Goal: Task Accomplishment & Management: Manage account settings

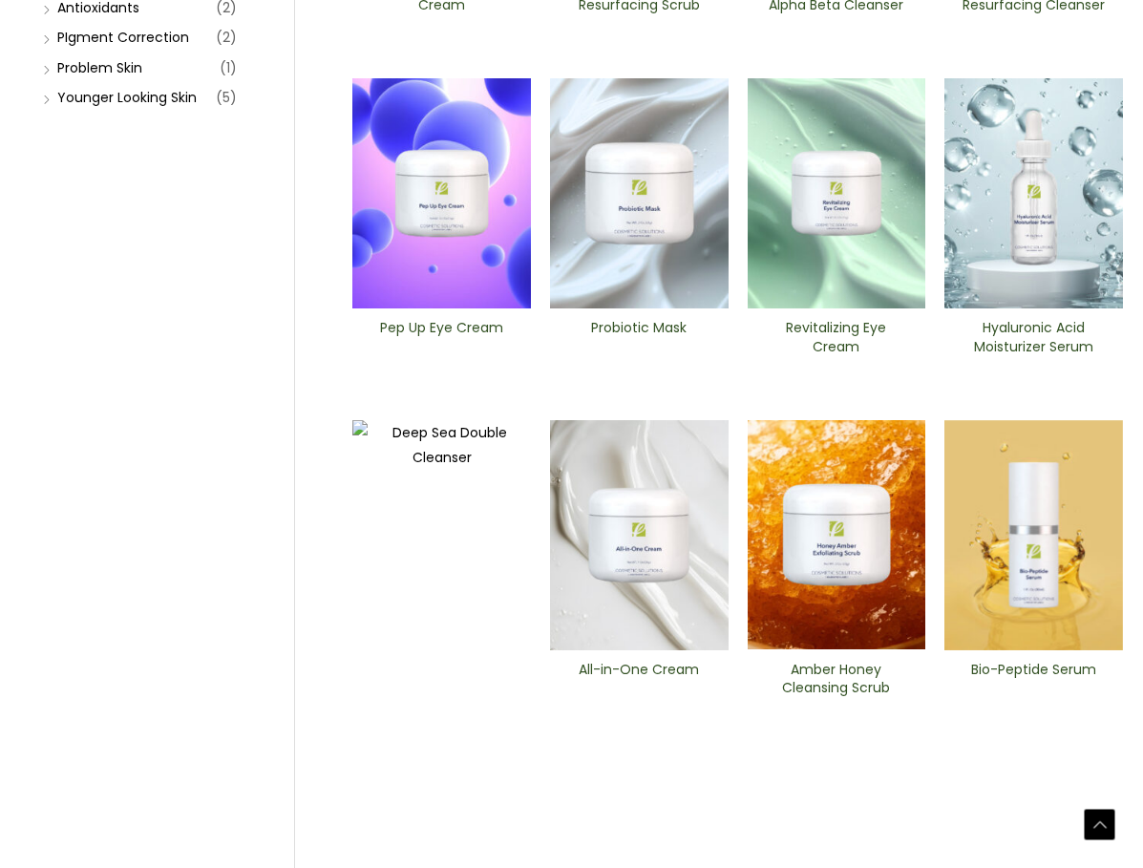
scroll to position [573, 0]
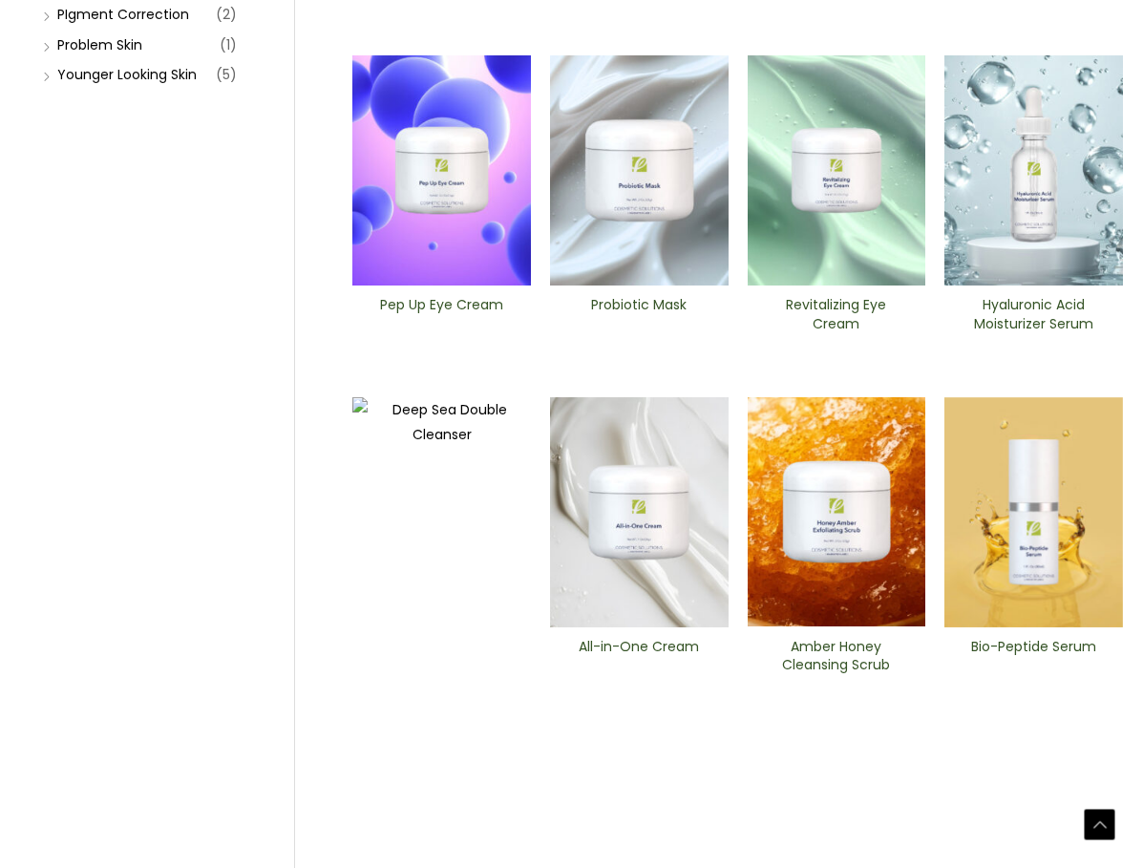
click at [1017, 529] on img at bounding box center [1034, 512] width 179 height 230
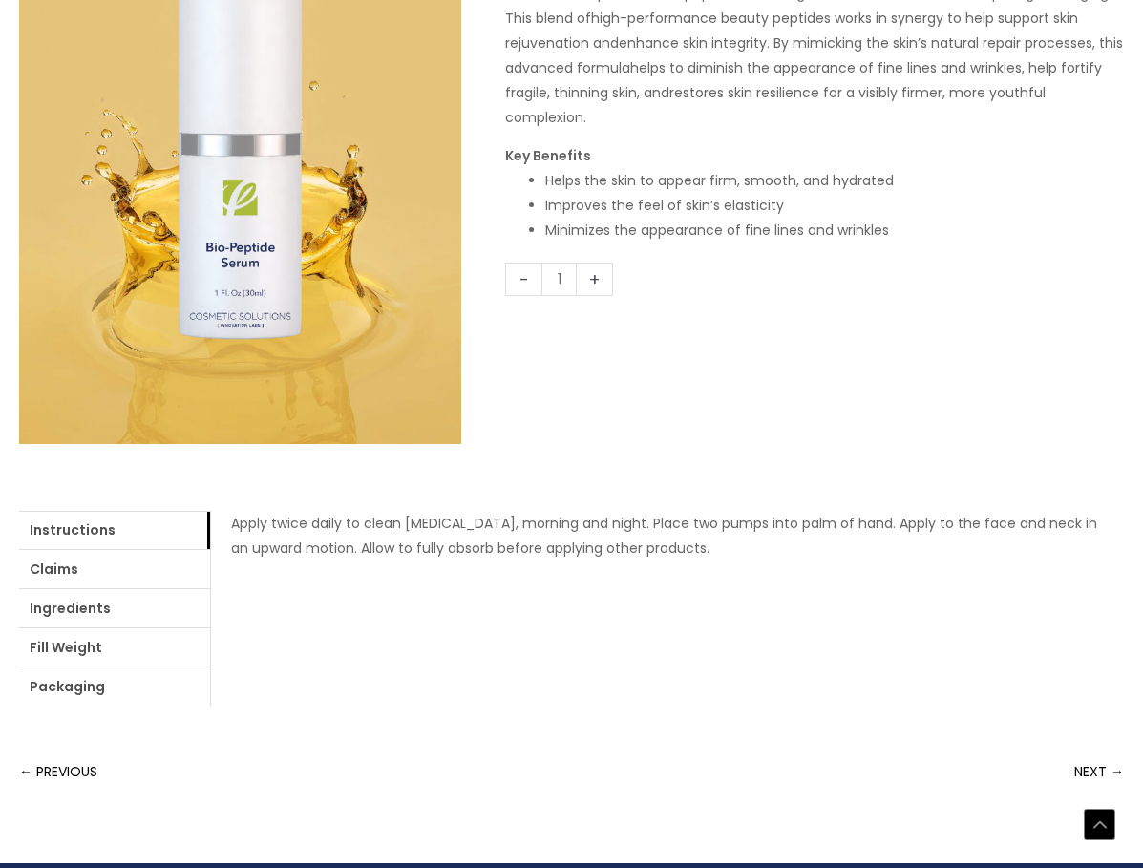
scroll to position [382, 0]
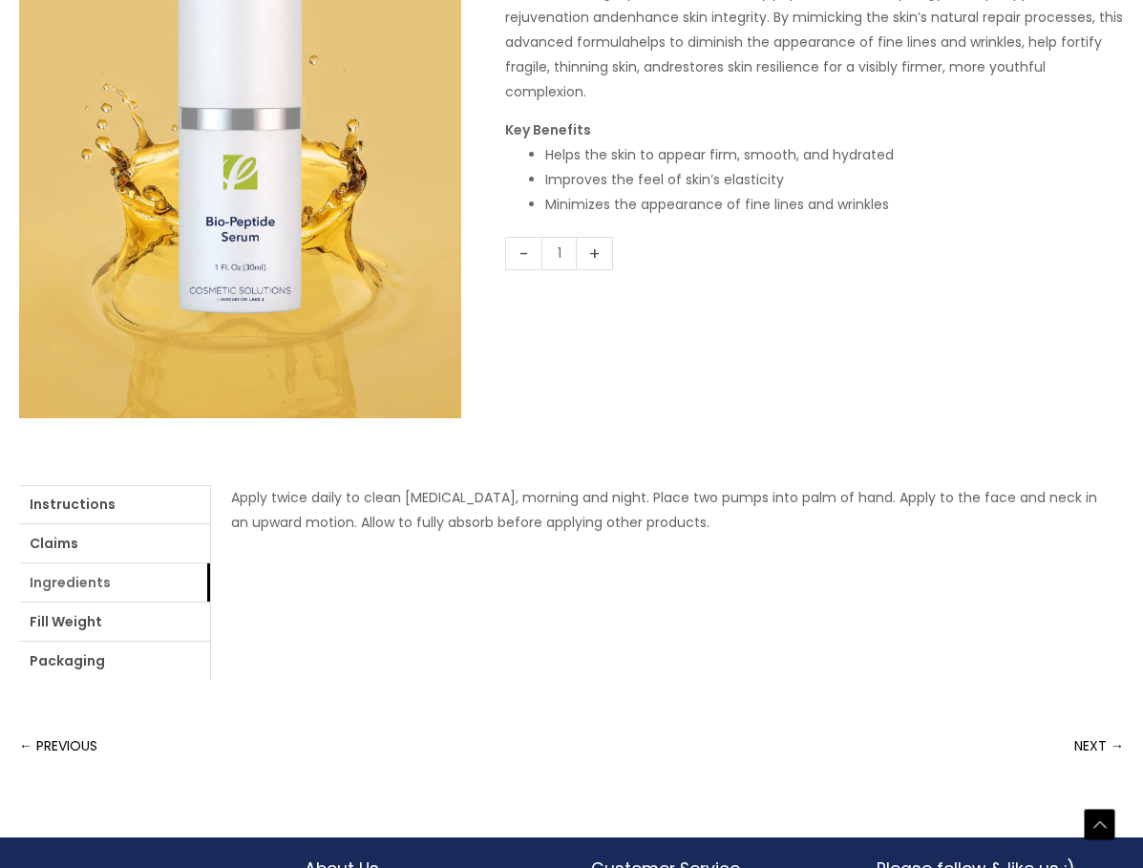
click at [99, 584] on link "Ingredients" at bounding box center [114, 583] width 191 height 38
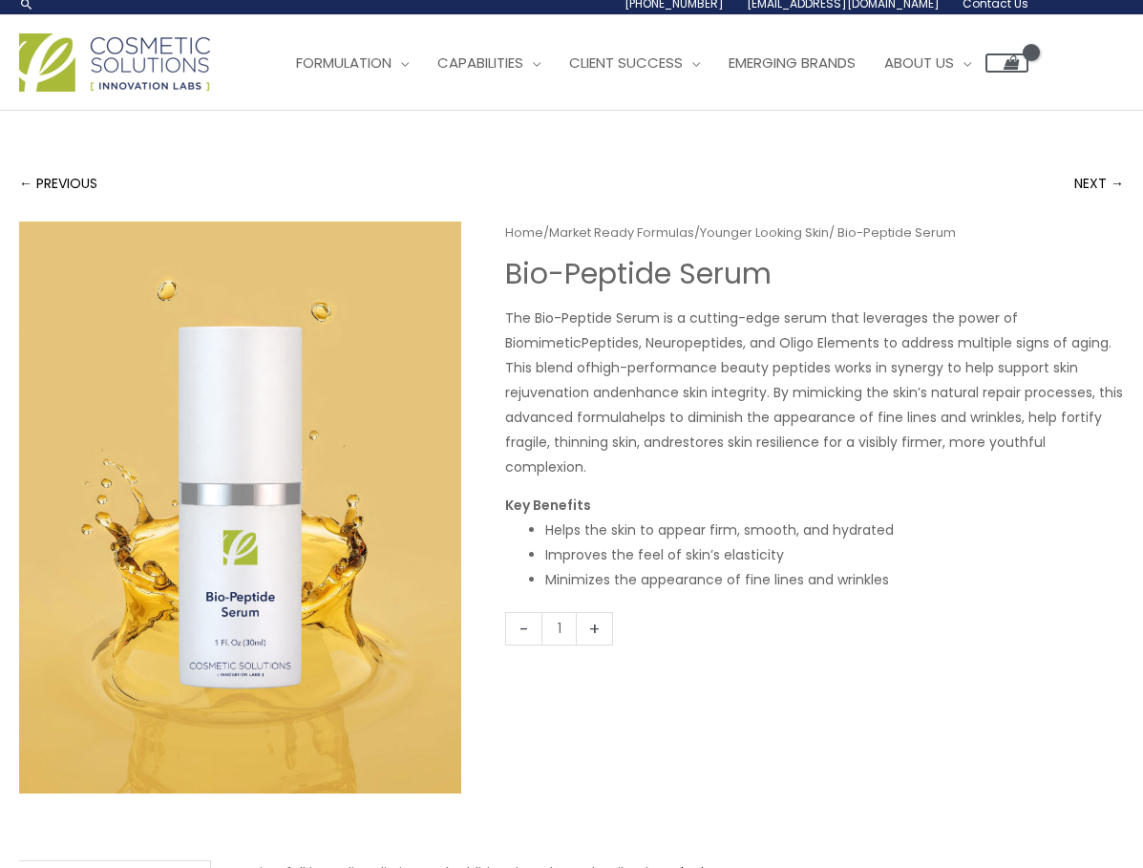
scroll to position [0, 0]
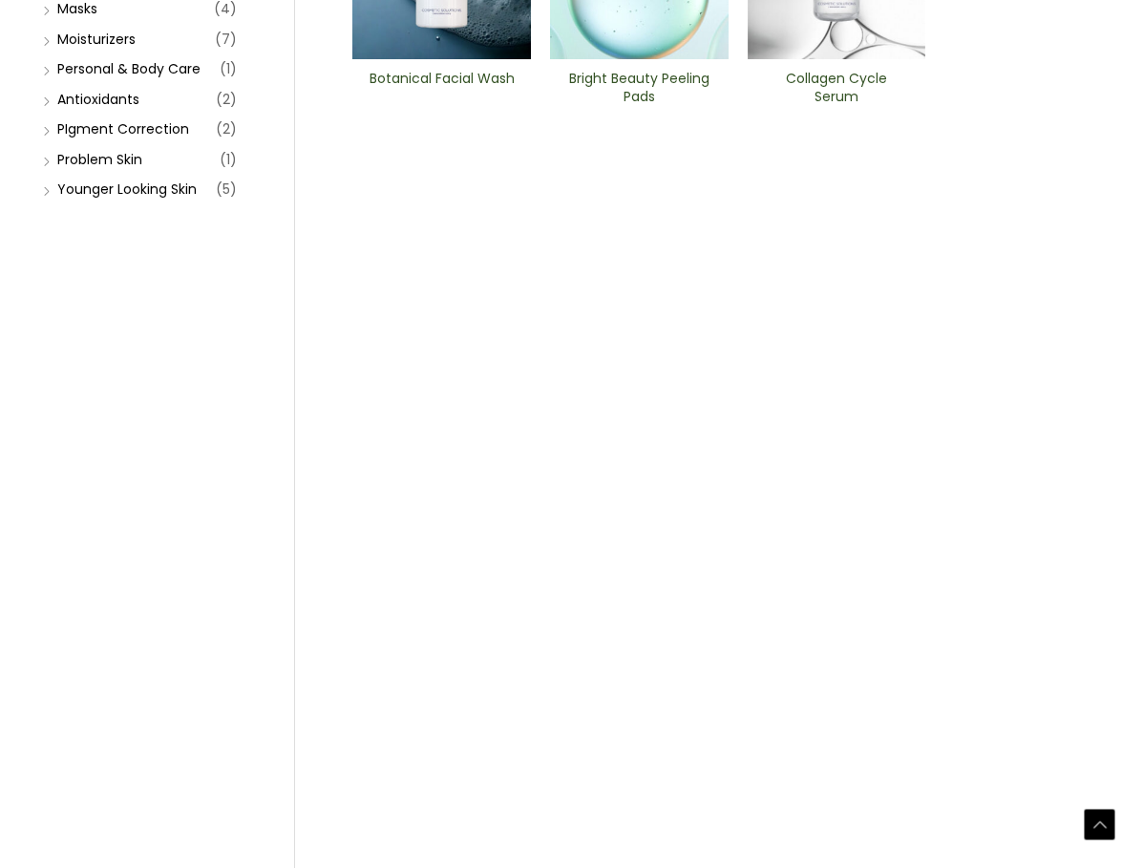
scroll to position [573, 0]
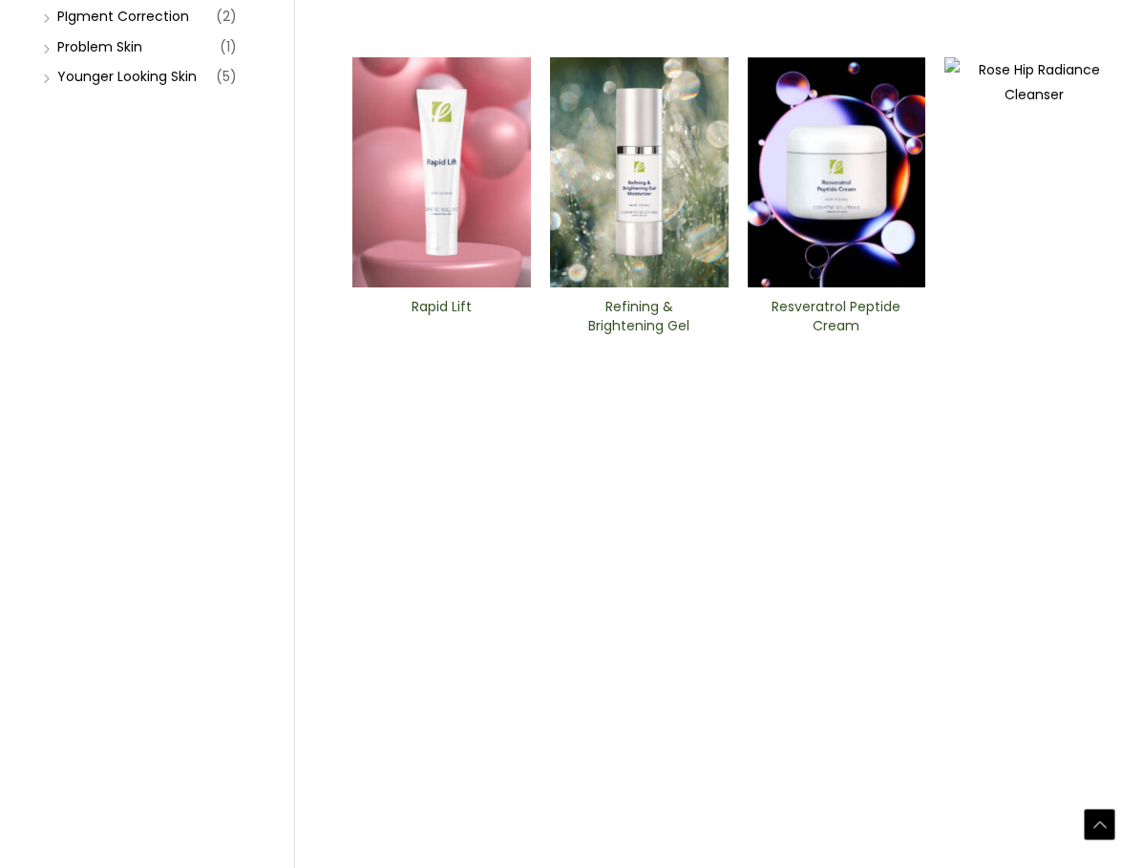
scroll to position [573, 0]
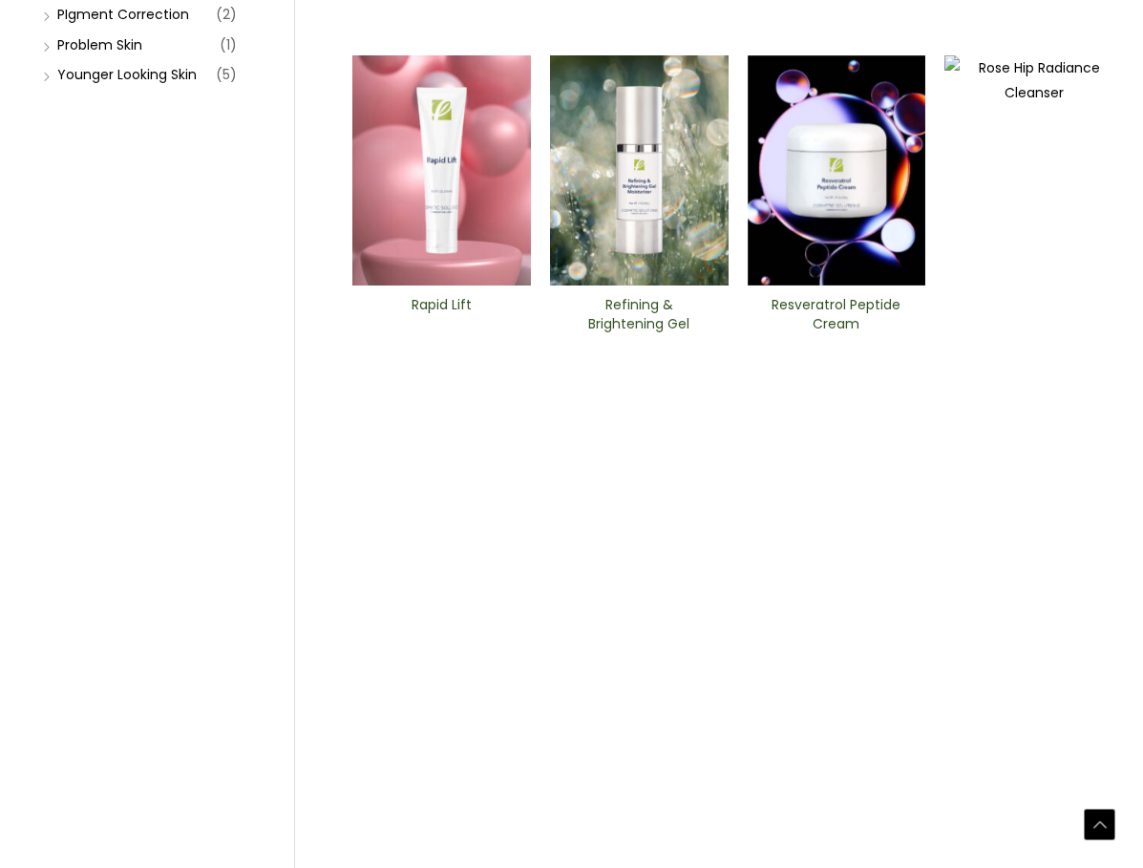
click at [448, 174] on img at bounding box center [441, 170] width 179 height 230
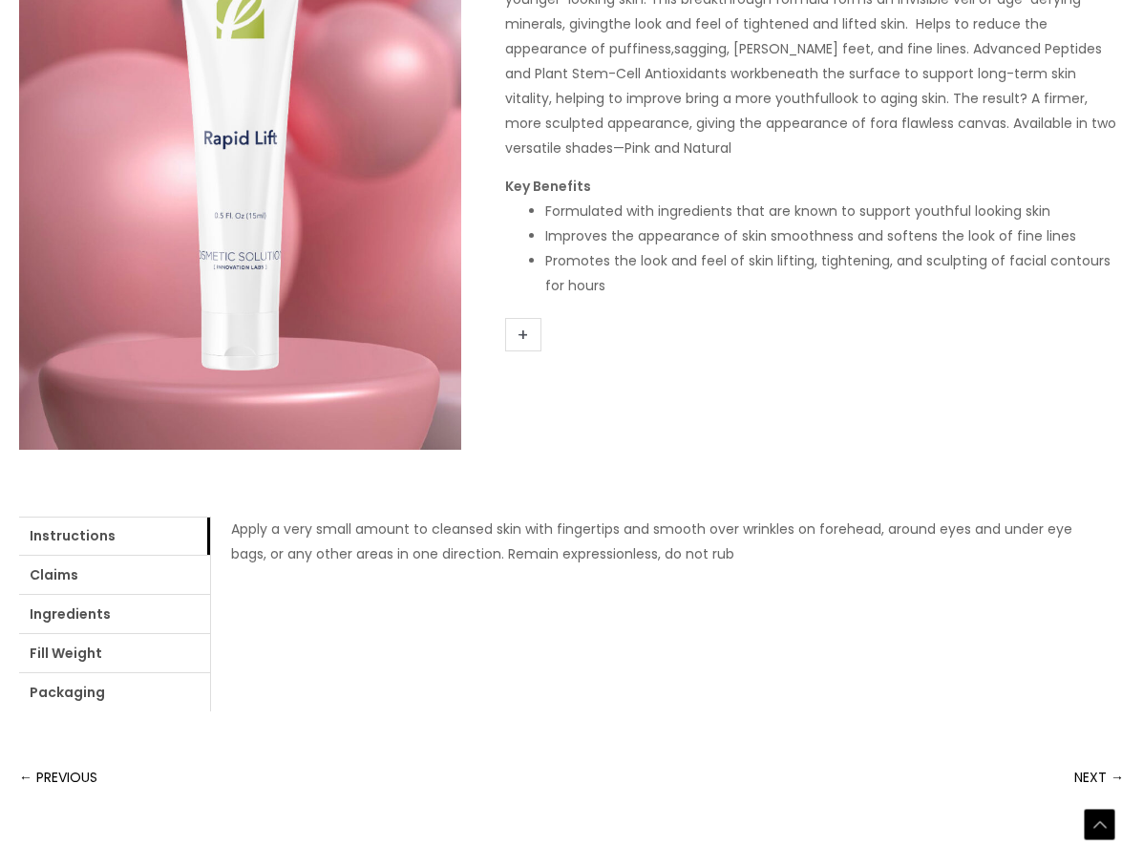
scroll to position [382, 0]
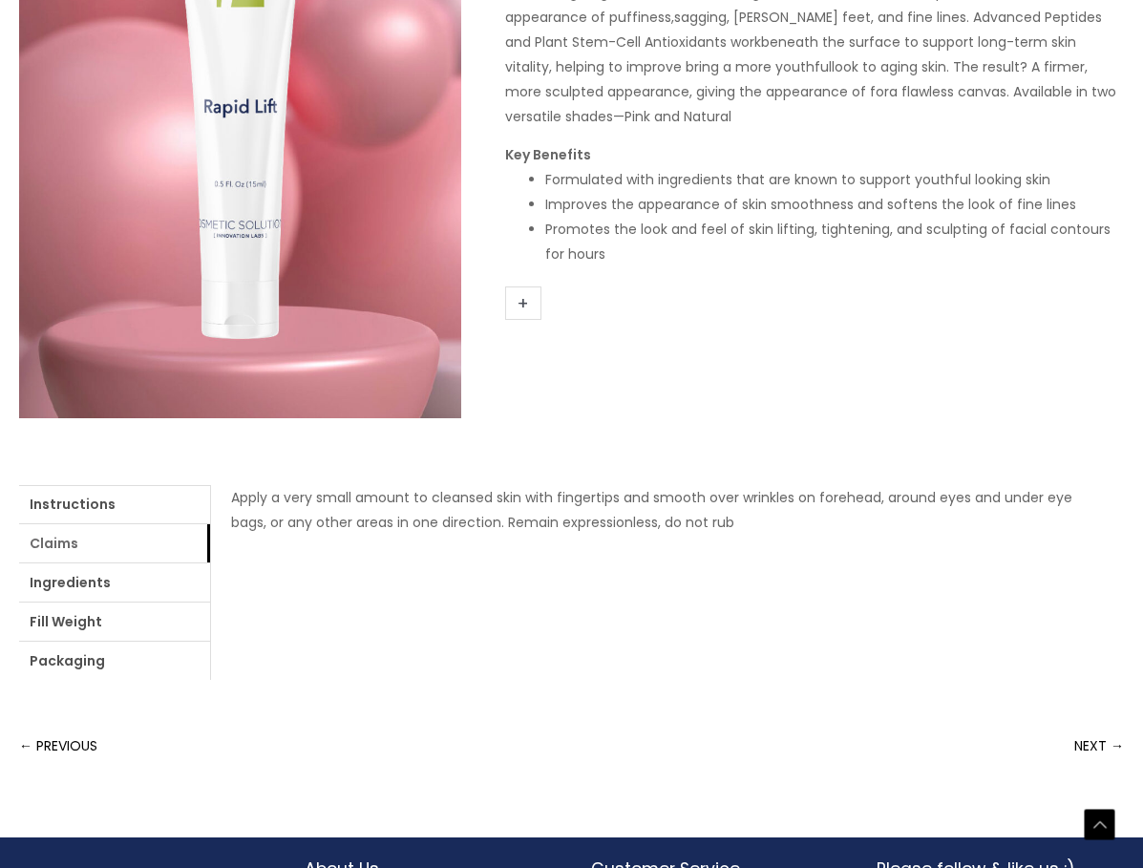
click at [70, 550] on link "Claims" at bounding box center [114, 543] width 191 height 38
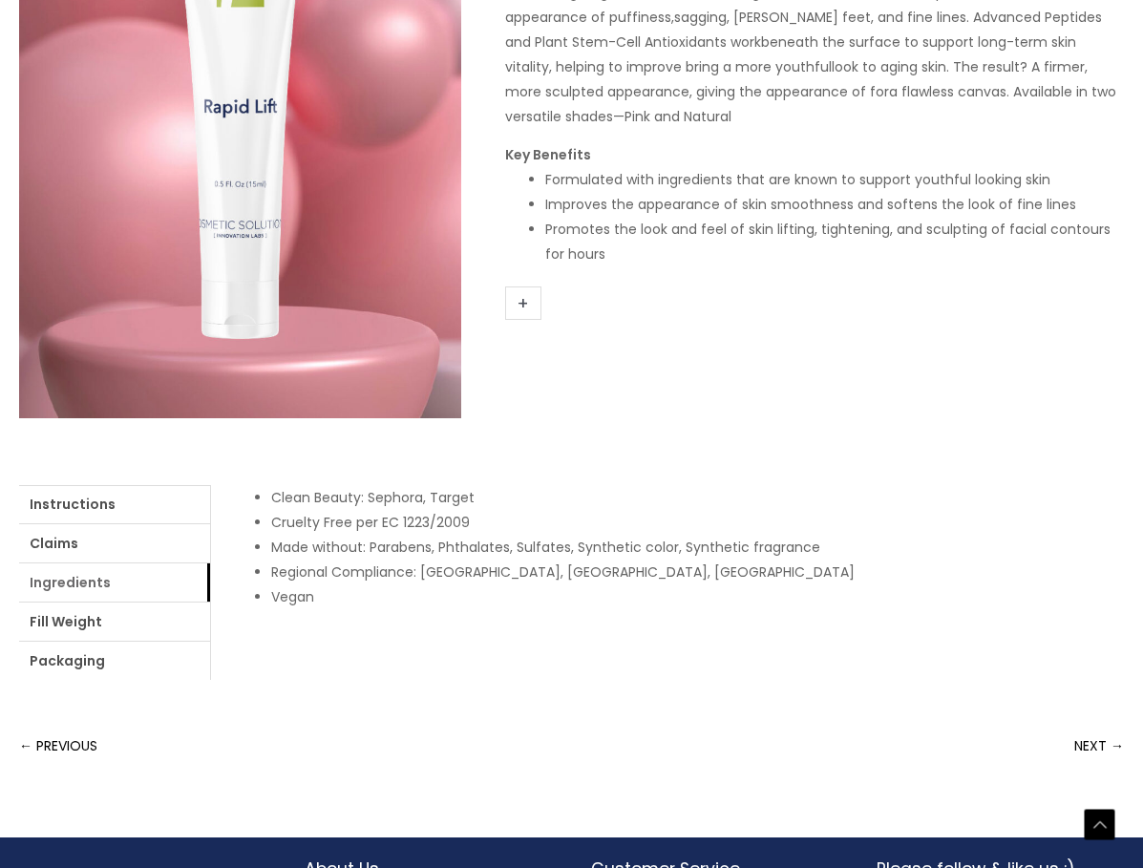
click at [64, 581] on link "Ingredients" at bounding box center [114, 583] width 191 height 38
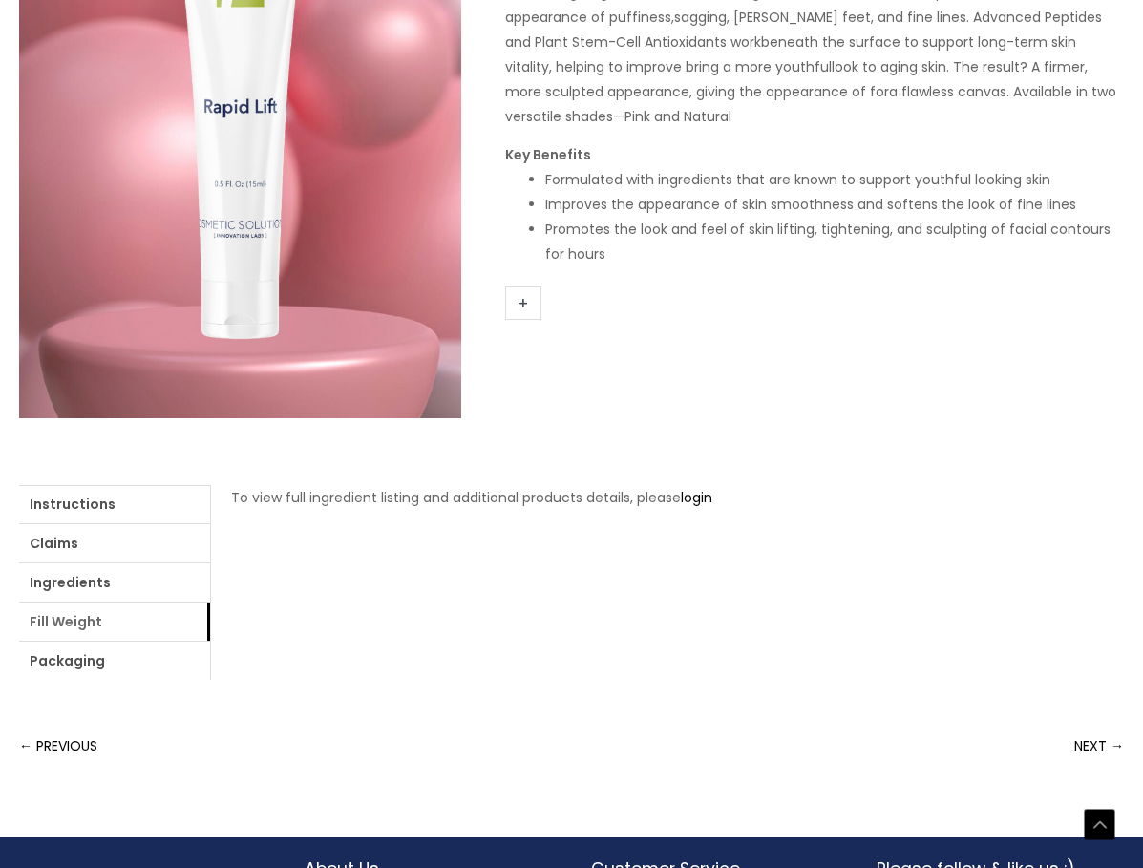
click at [61, 617] on link "Fill Weight" at bounding box center [114, 622] width 191 height 38
click at [62, 657] on link "Packaging" at bounding box center [114, 661] width 191 height 38
click at [78, 618] on link "Fill Weight" at bounding box center [114, 622] width 191 height 38
click at [78, 663] on link "Packaging" at bounding box center [114, 661] width 191 height 38
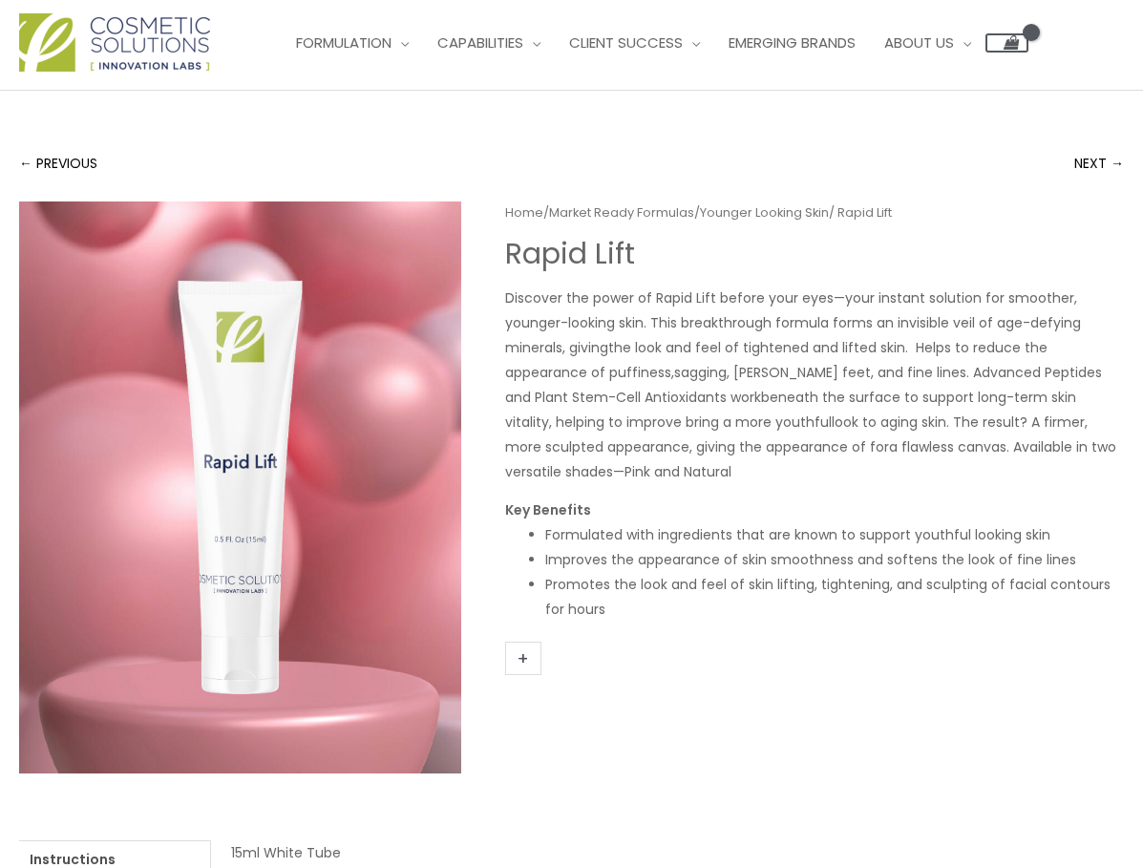
scroll to position [0, 0]
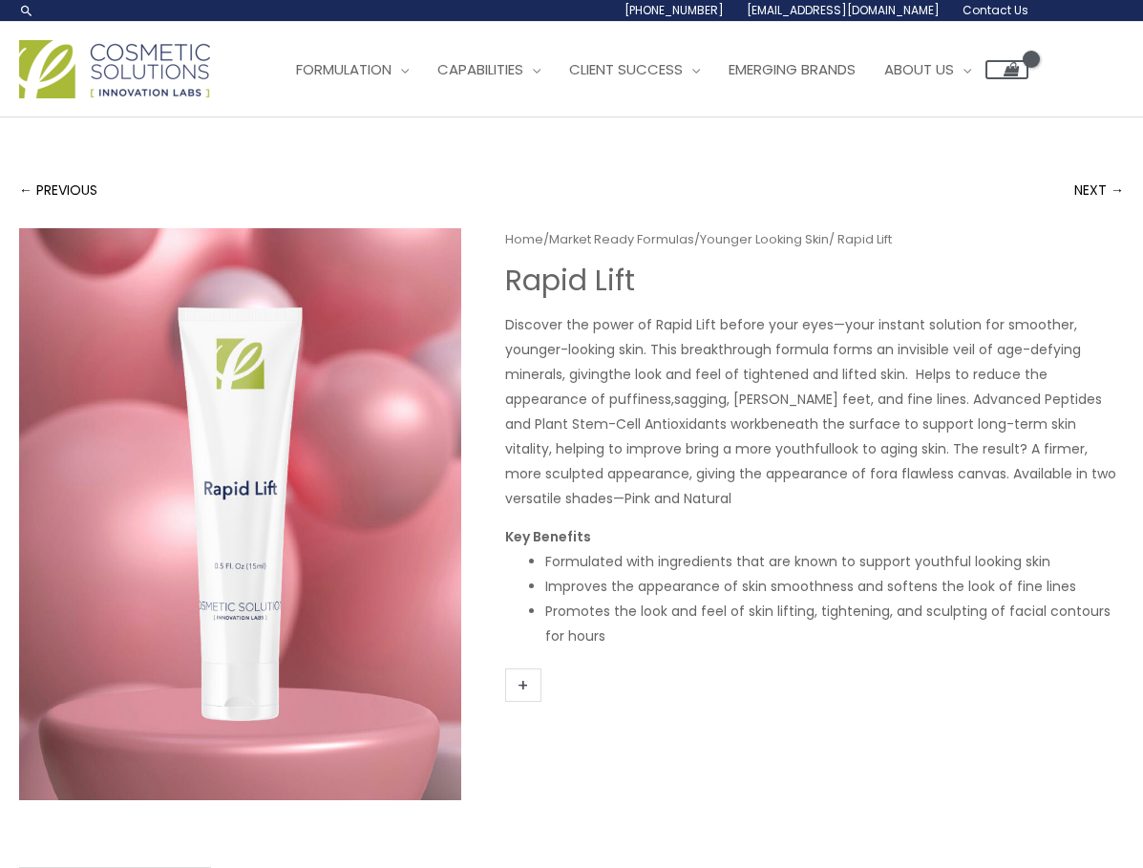
click at [289, 477] on img at bounding box center [240, 514] width 442 height 572
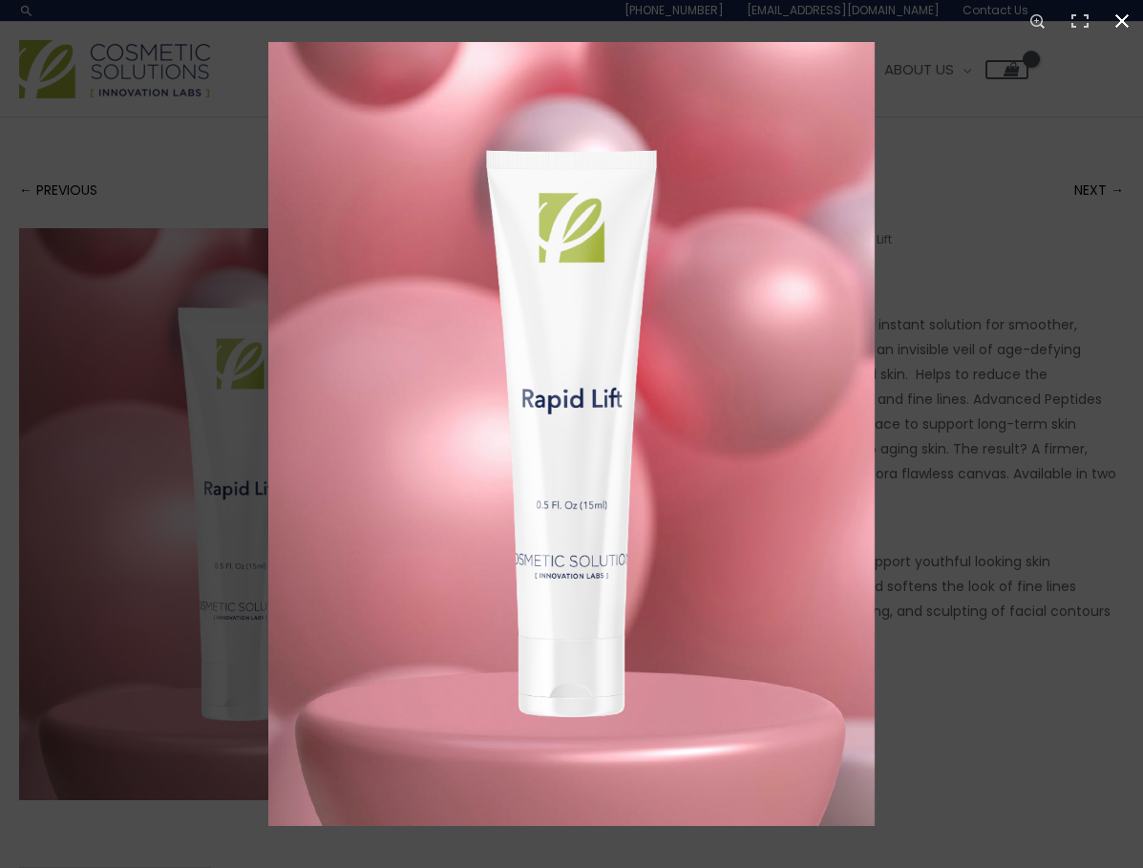
click at [1121, 28] on button "Close (Esc)" at bounding box center [1122, 21] width 42 height 42
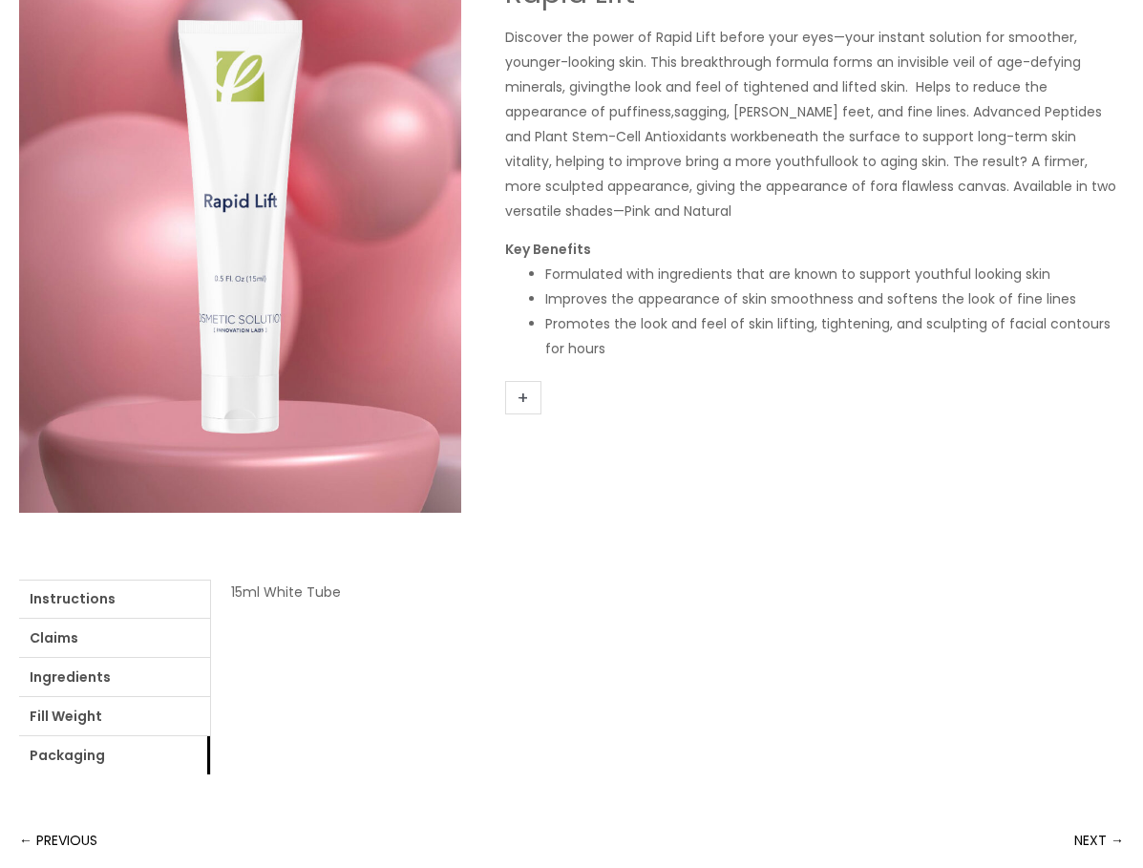
scroll to position [49, 0]
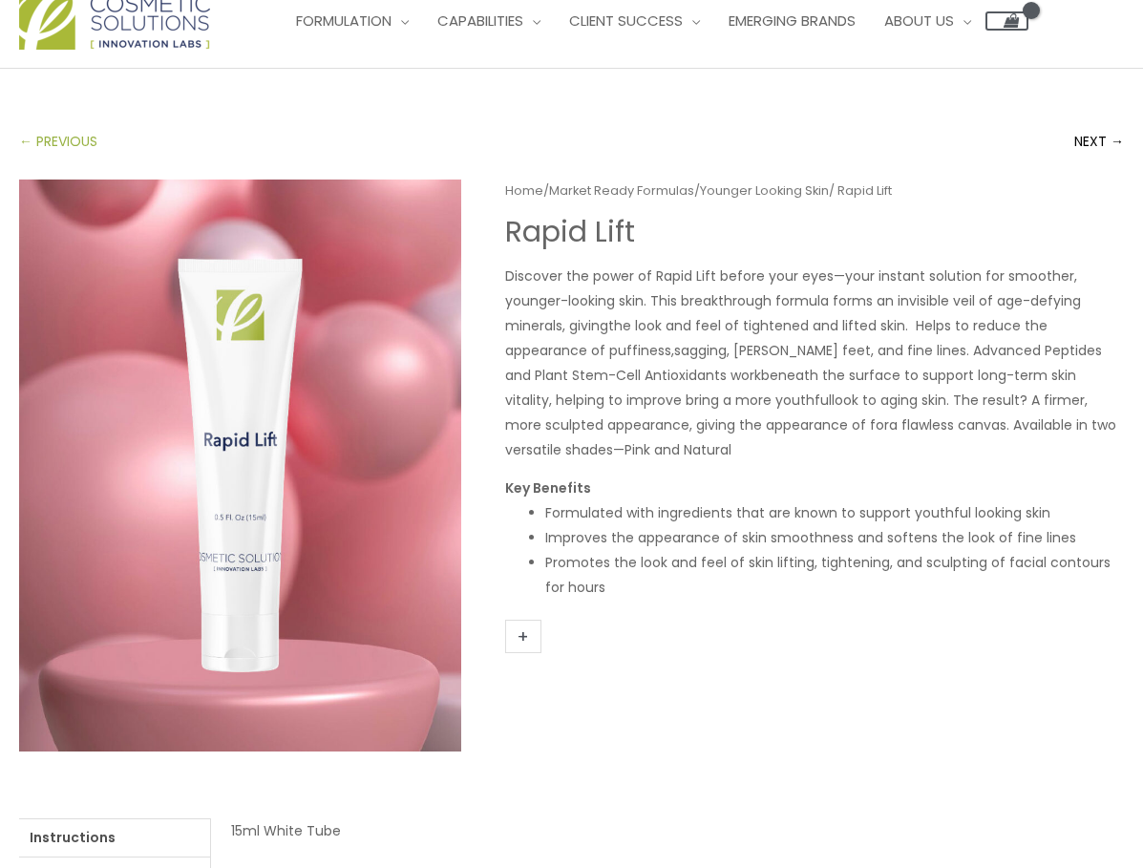
click at [55, 142] on link "← PREVIOUS" at bounding box center [58, 141] width 78 height 38
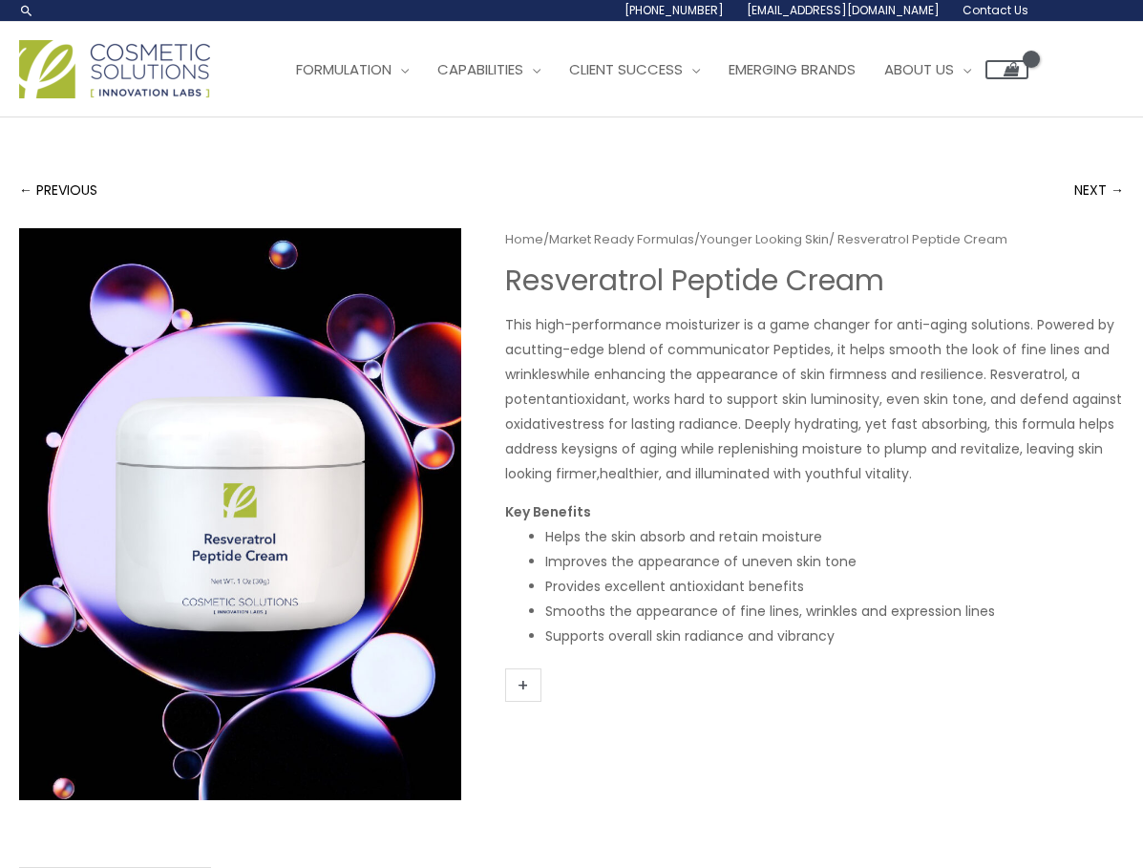
click at [160, 68] on img at bounding box center [114, 69] width 191 height 58
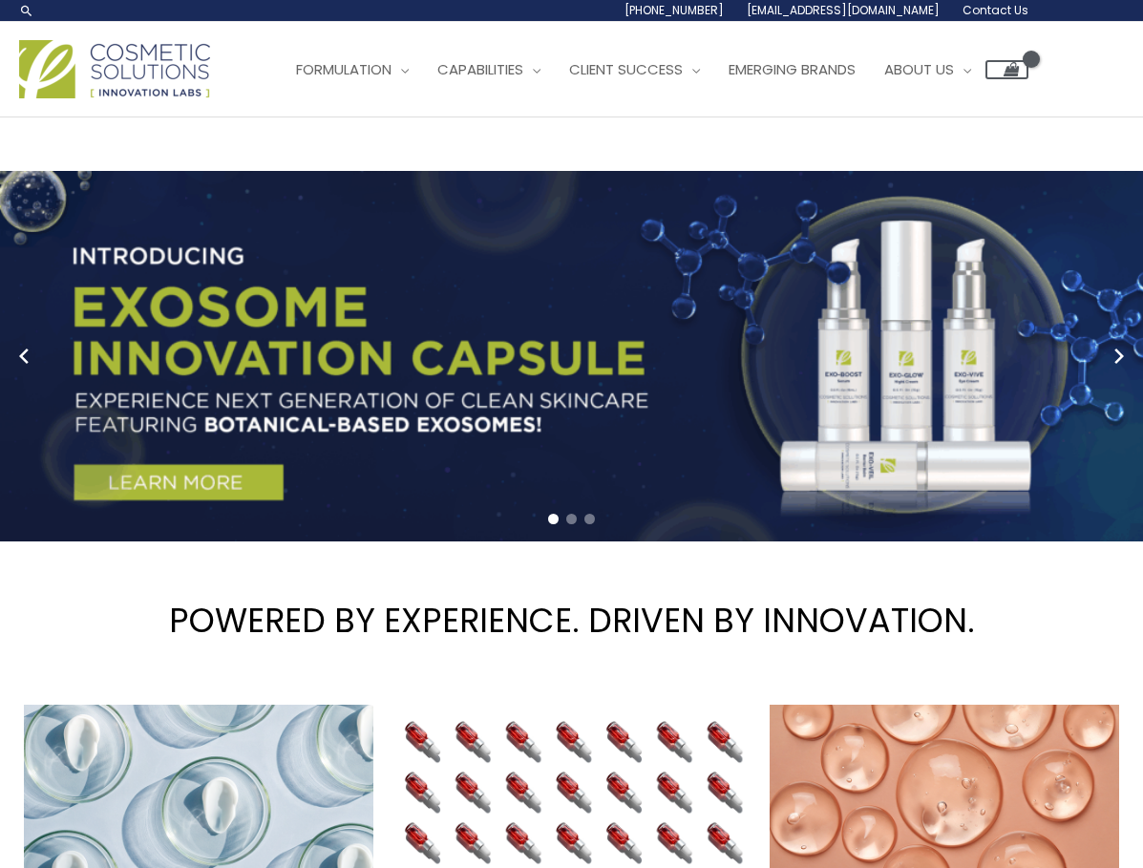
click at [765, 351] on link "1 / 3" at bounding box center [579, 356] width 1158 height 371
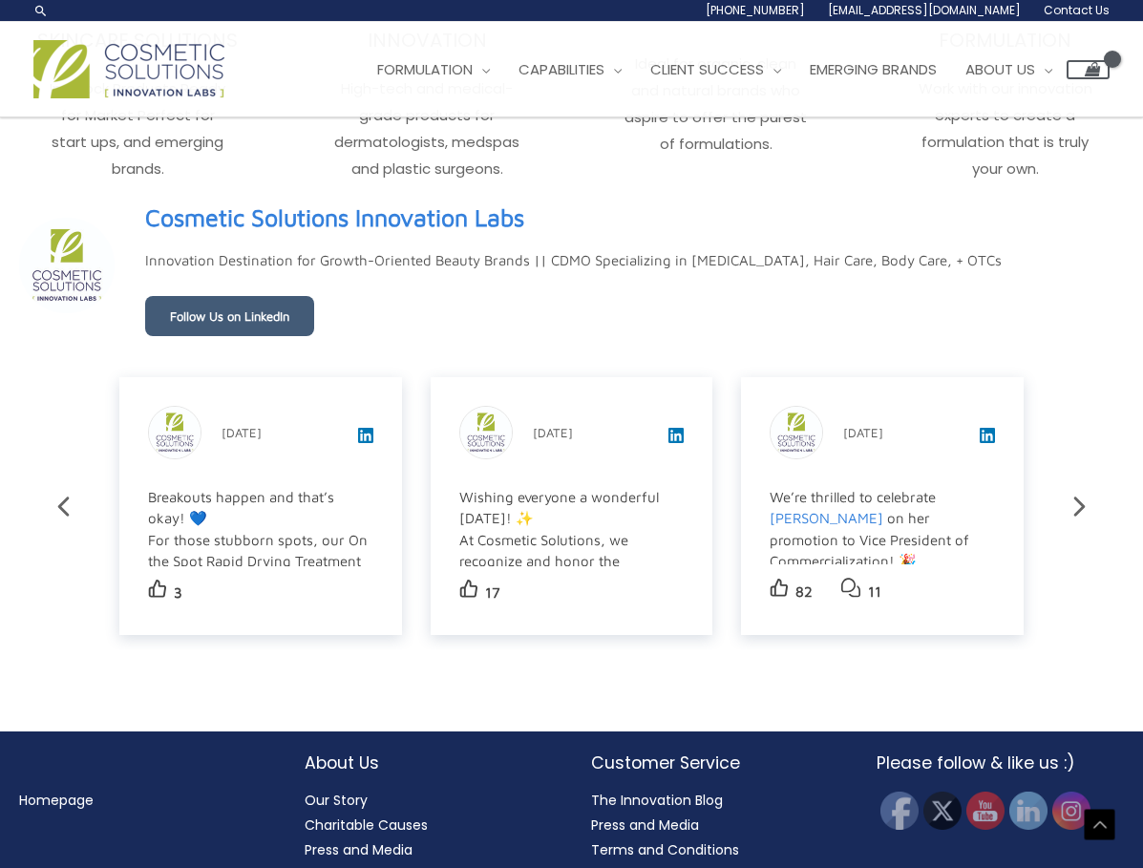
scroll to position [3053, 0]
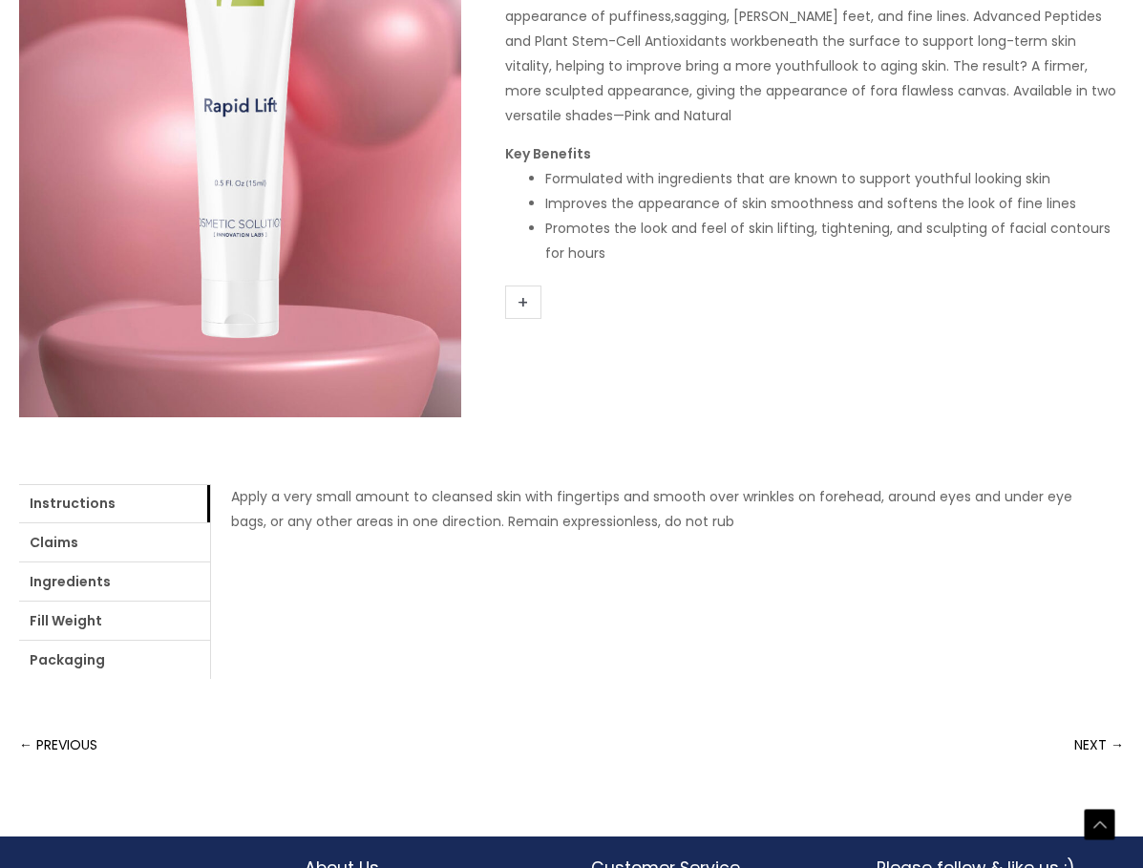
scroll to position [431, 0]
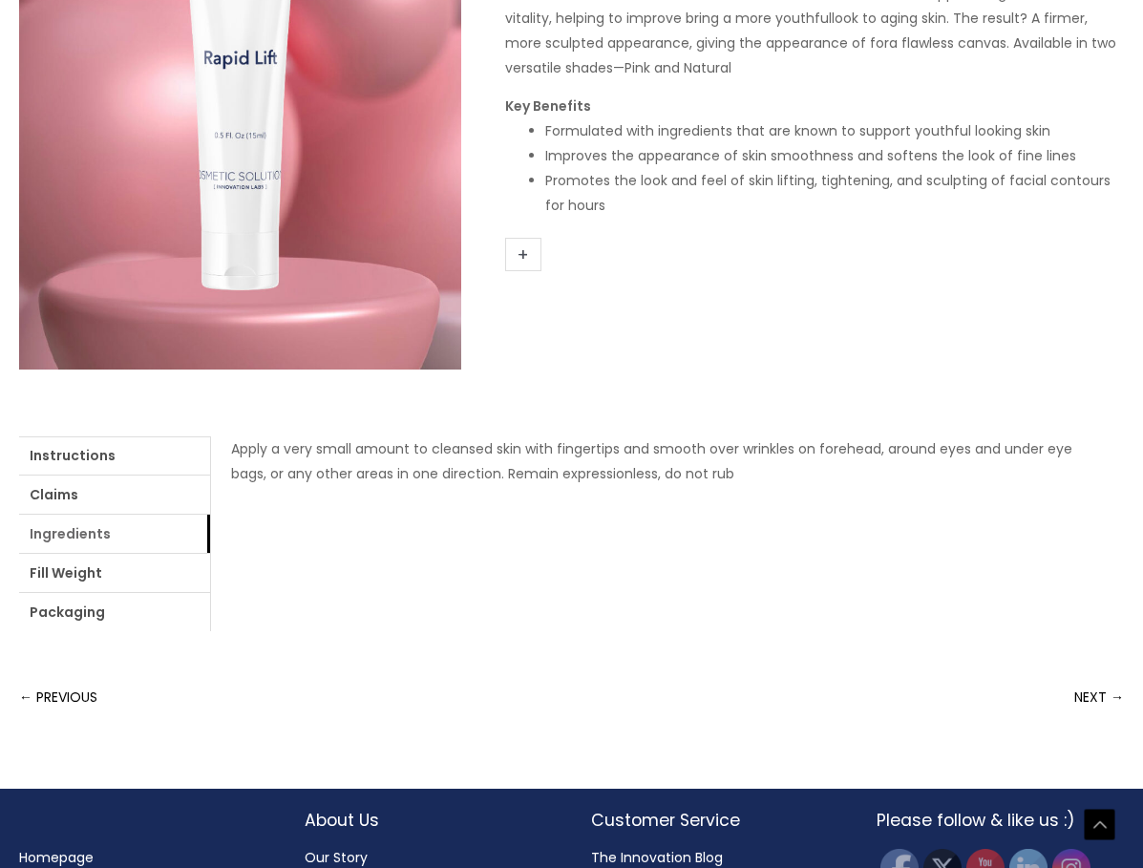
click at [96, 540] on link "Ingredients" at bounding box center [114, 534] width 191 height 38
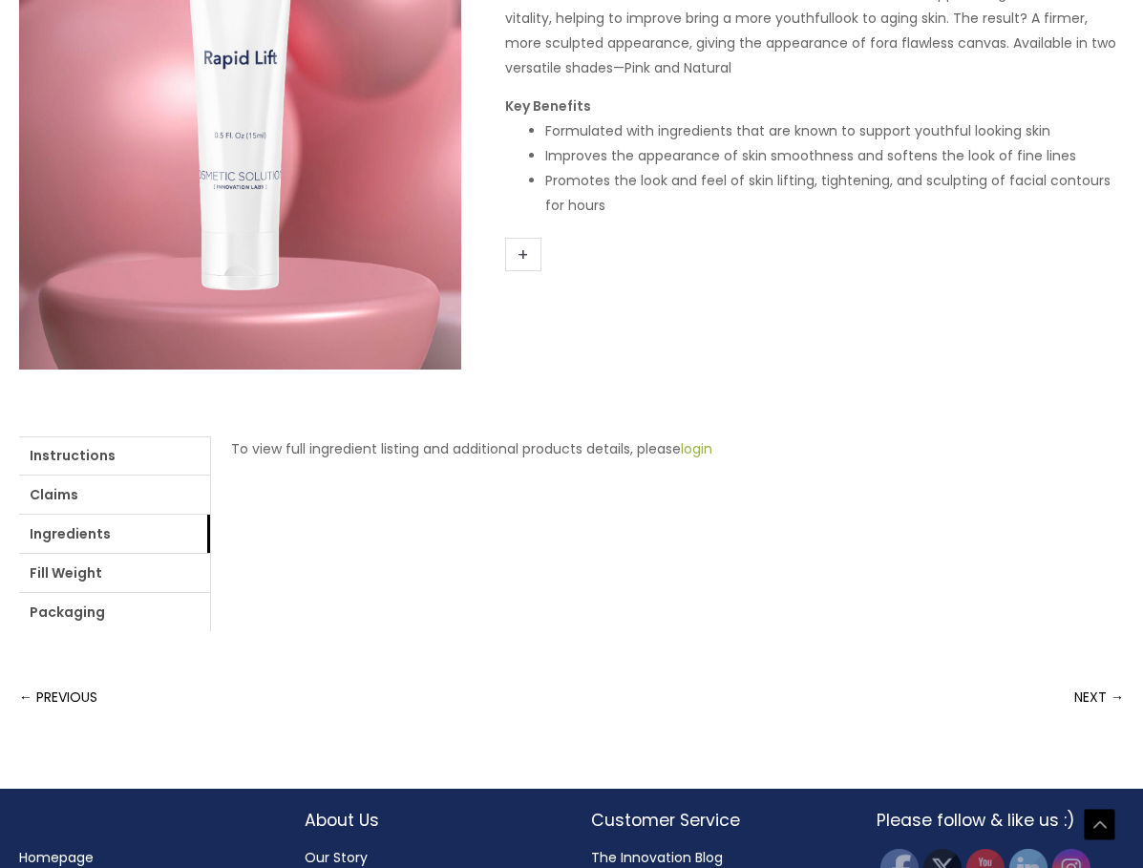
click at [705, 452] on link "login" at bounding box center [697, 448] width 32 height 19
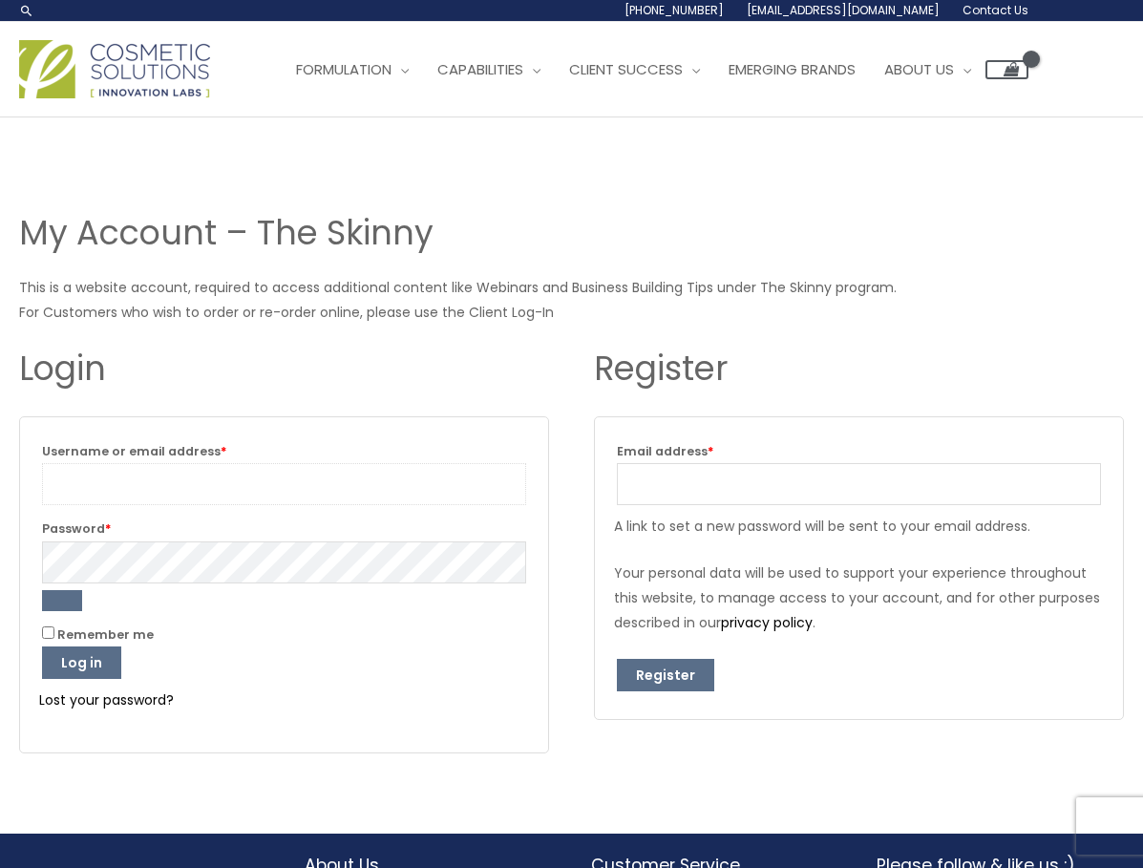
click at [125, 488] on input "Username or email address * Required" at bounding box center [284, 484] width 484 height 42
type input "[EMAIL_ADDRESS][DOMAIN_NAME]"
drag, startPoint x: 44, startPoint y: 630, endPoint x: 69, endPoint y: 697, distance: 71.3
click at [45, 630] on input "Remember me" at bounding box center [48, 633] width 12 height 12
checkbox input "true"
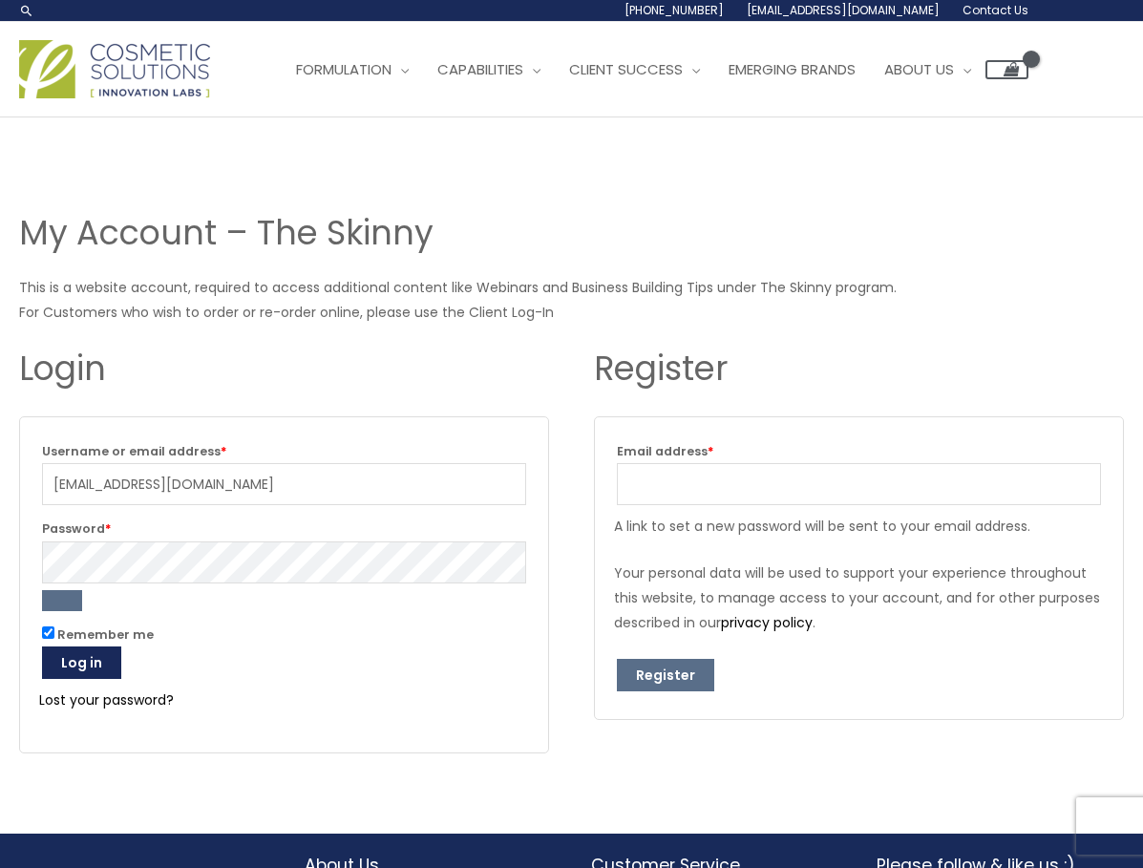
click at [77, 663] on button "Log in" at bounding box center [81, 663] width 79 height 32
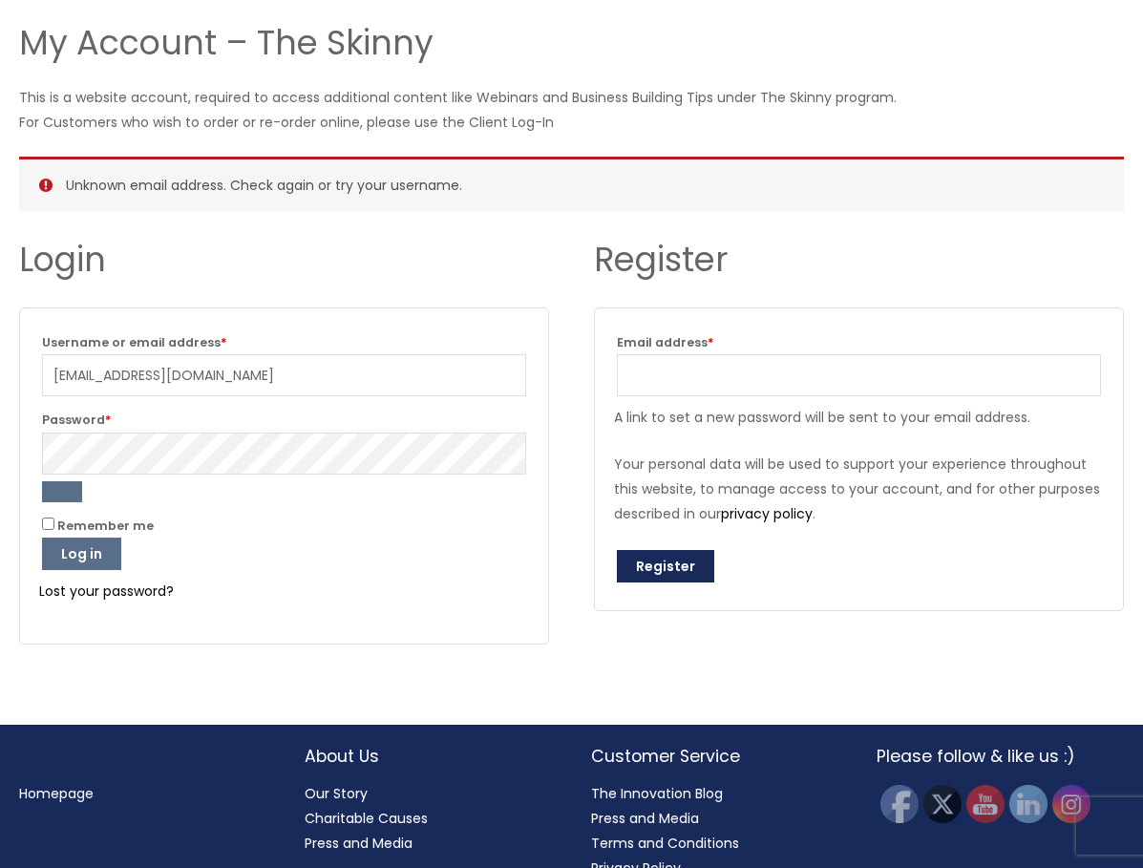
scroll to position [191, 0]
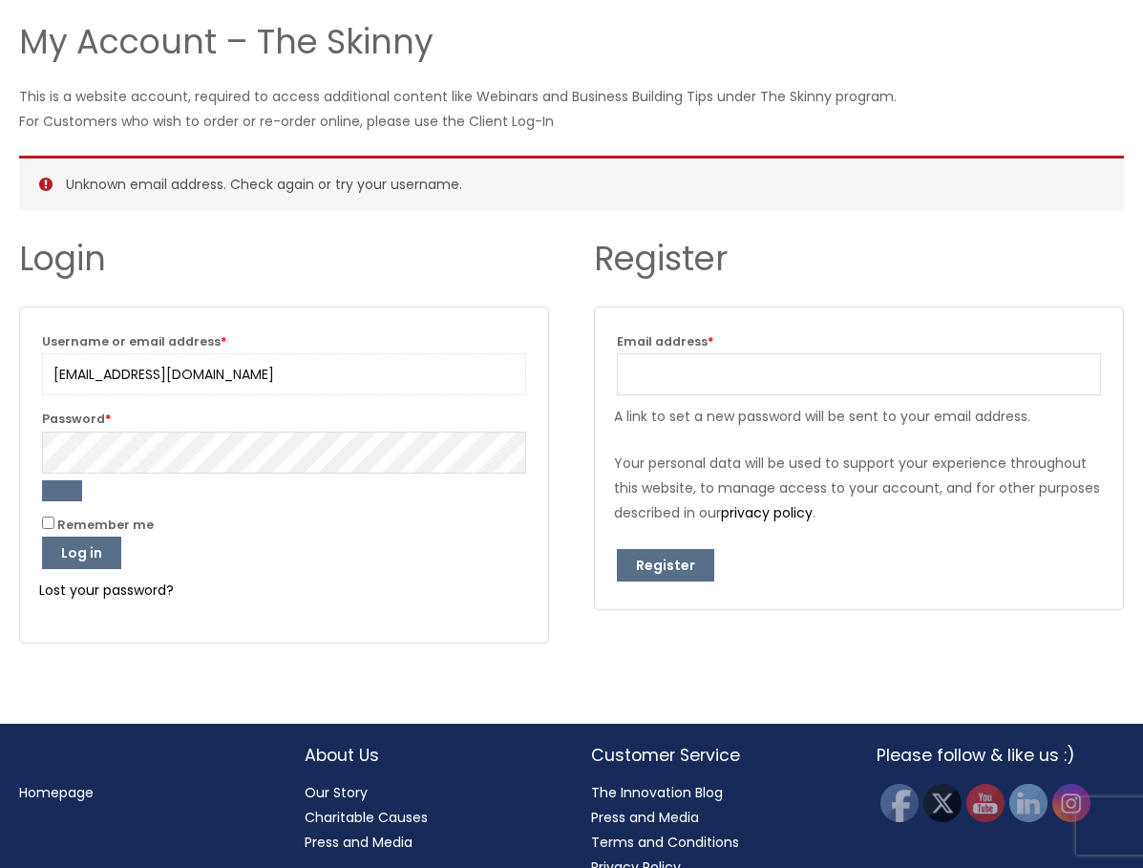
drag, startPoint x: 323, startPoint y: 378, endPoint x: 40, endPoint y: 369, distance: 282.9
click at [40, 369] on p "Username or email address * Required carlosm@valiceskincare.com" at bounding box center [284, 363] width 490 height 72
click at [307, 343] on label "Username or email address * Required" at bounding box center [284, 342] width 484 height 24
click at [307, 353] on input "cgmarron" at bounding box center [284, 374] width 484 height 42
type input "cgmarron01@gmail.com"
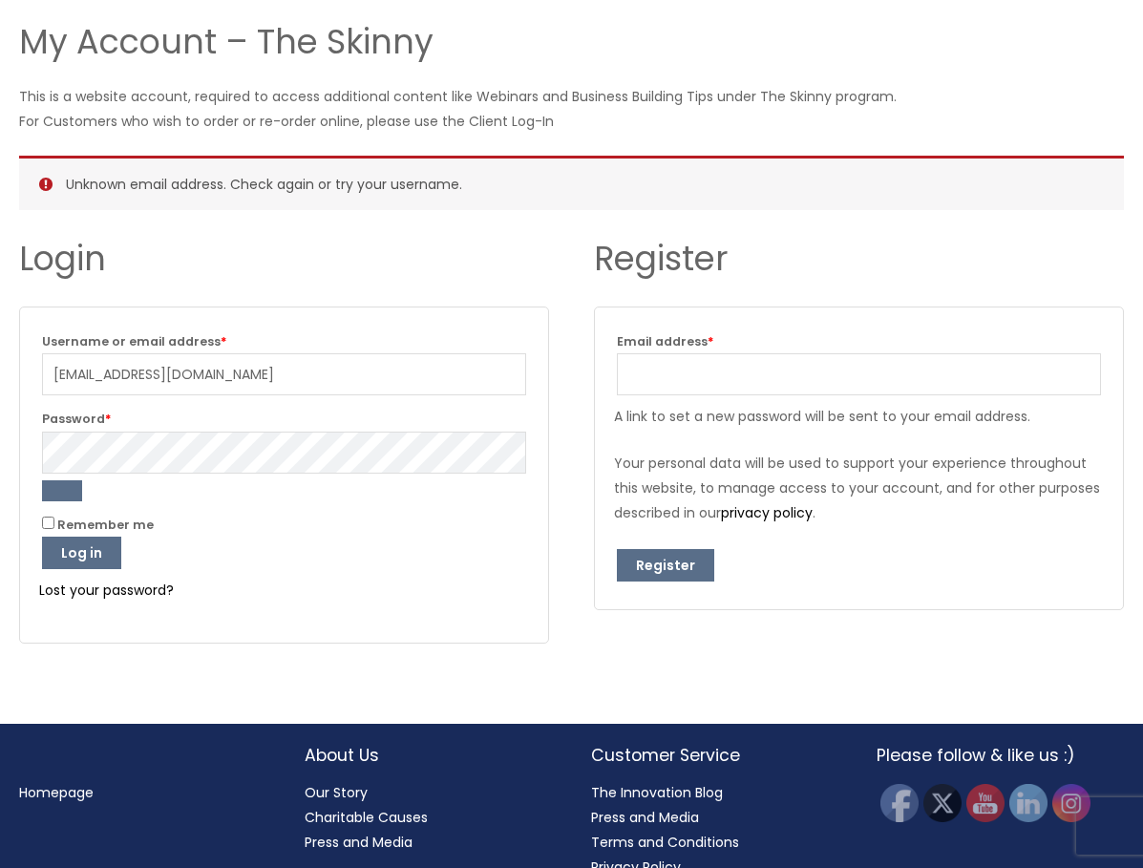
click at [35, 529] on form "Username or email address * Required cgmarron01@gmail.com Password * Required R…" at bounding box center [284, 475] width 530 height 337
click at [40, 524] on p "Remember me Log in" at bounding box center [284, 541] width 490 height 62
click at [66, 554] on button "Log in" at bounding box center [81, 553] width 79 height 32
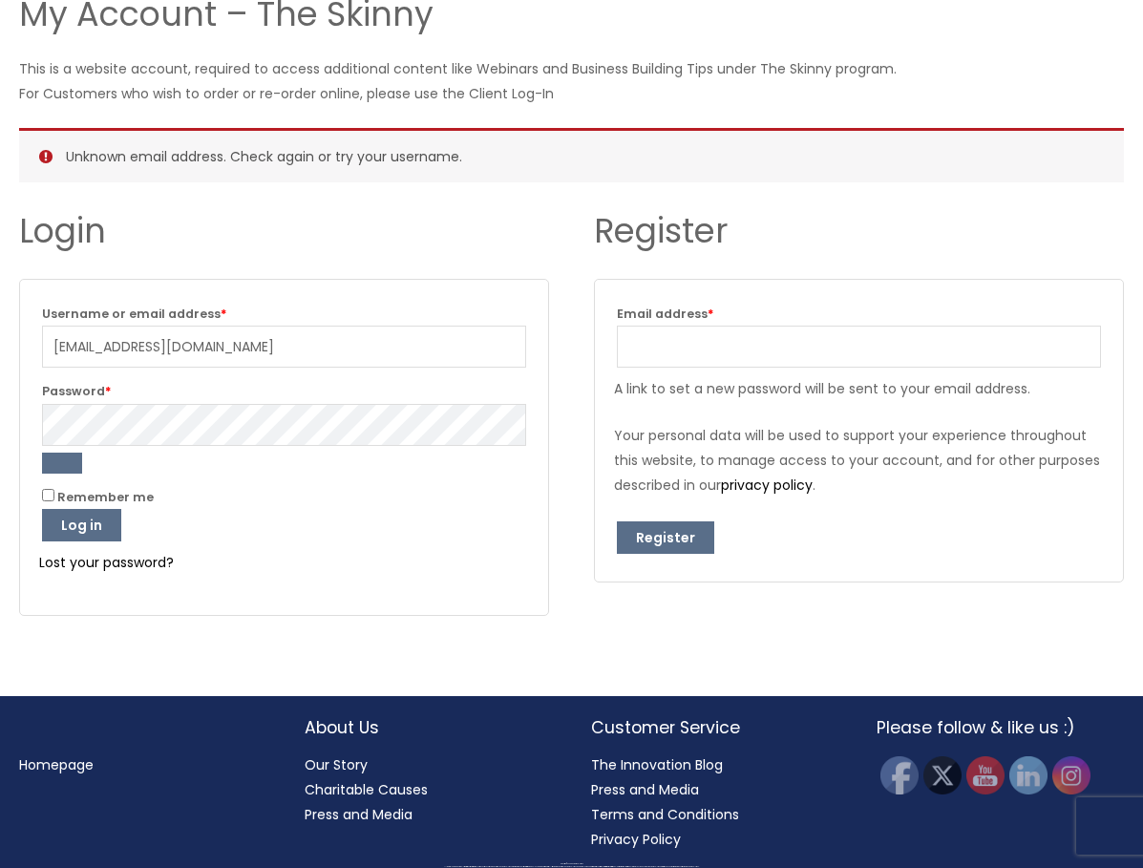
scroll to position [222, 0]
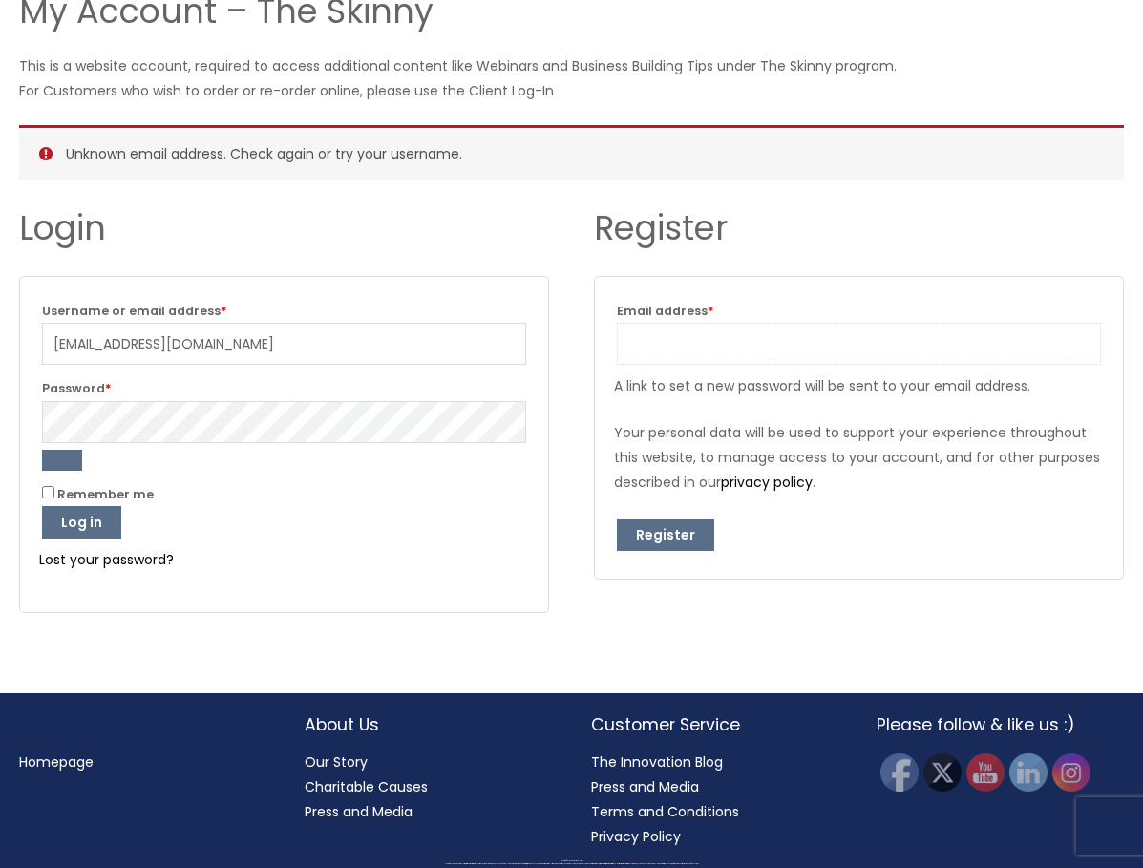
click at [736, 324] on input "Email address * Required" at bounding box center [859, 344] width 484 height 42
click at [872, 336] on input "carlosm@valiceskincare.com" at bounding box center [859, 344] width 484 height 42
click at [872, 338] on input "carlosm@valiceskincare.com" at bounding box center [859, 344] width 484 height 42
type input "cgmarron01@gmail.com"
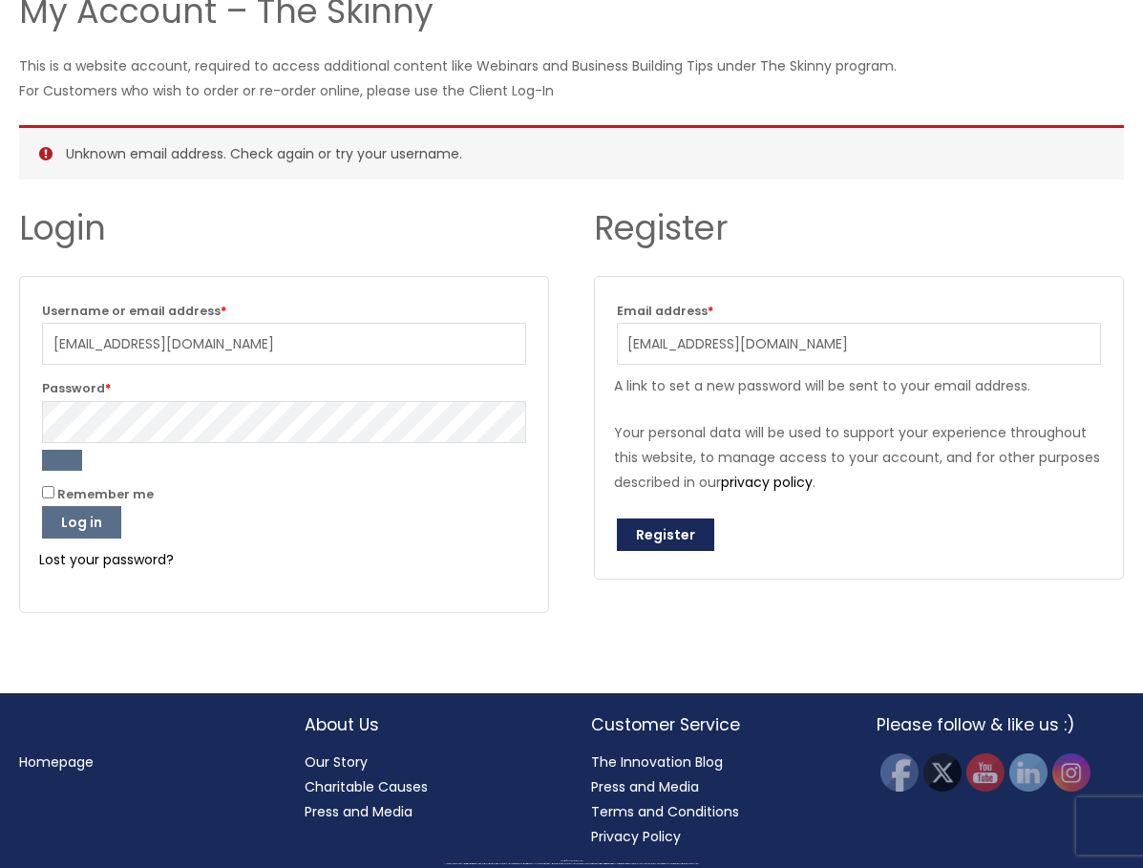
click at [686, 544] on button "Register" at bounding box center [665, 535] width 97 height 32
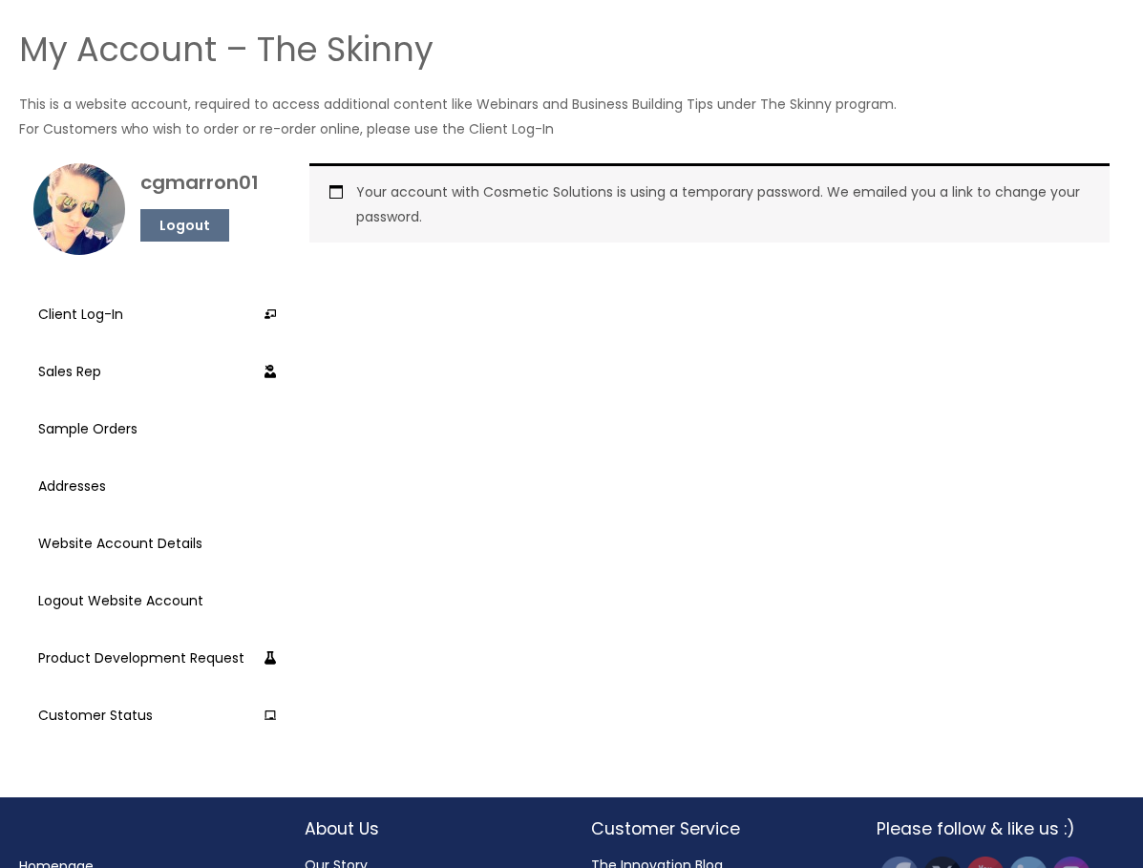
scroll to position [191, 0]
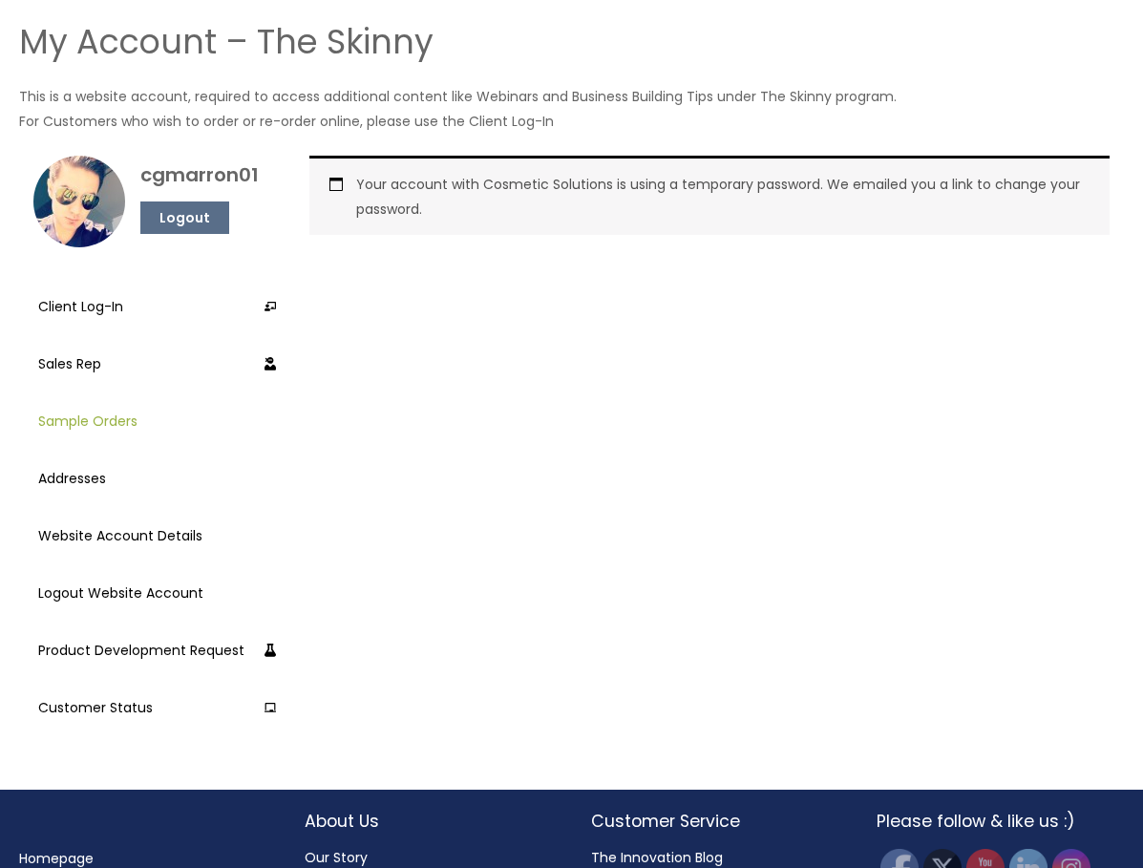
click at [98, 416] on link "Sample Orders" at bounding box center [157, 421] width 238 height 48
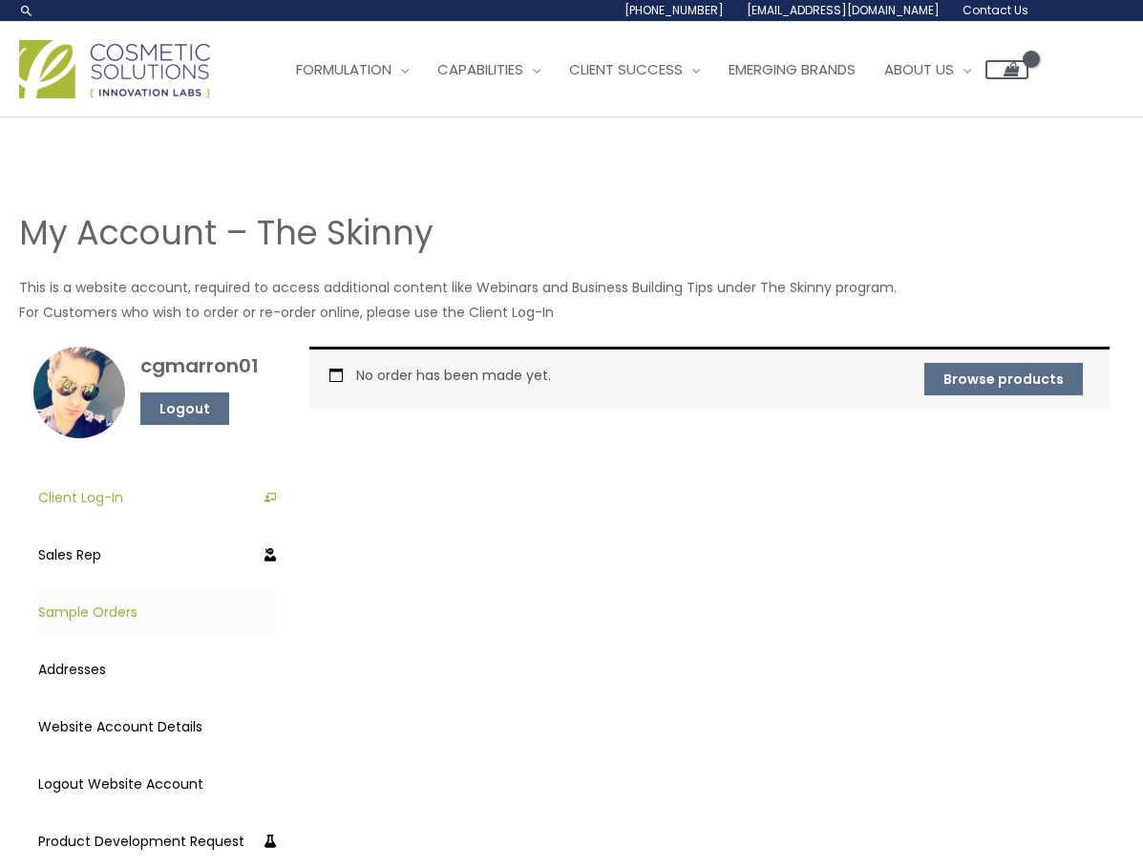
click at [102, 502] on link "Client Log-In" at bounding box center [157, 498] width 238 height 48
click at [1015, 384] on link "Browse products" at bounding box center [1004, 379] width 159 height 32
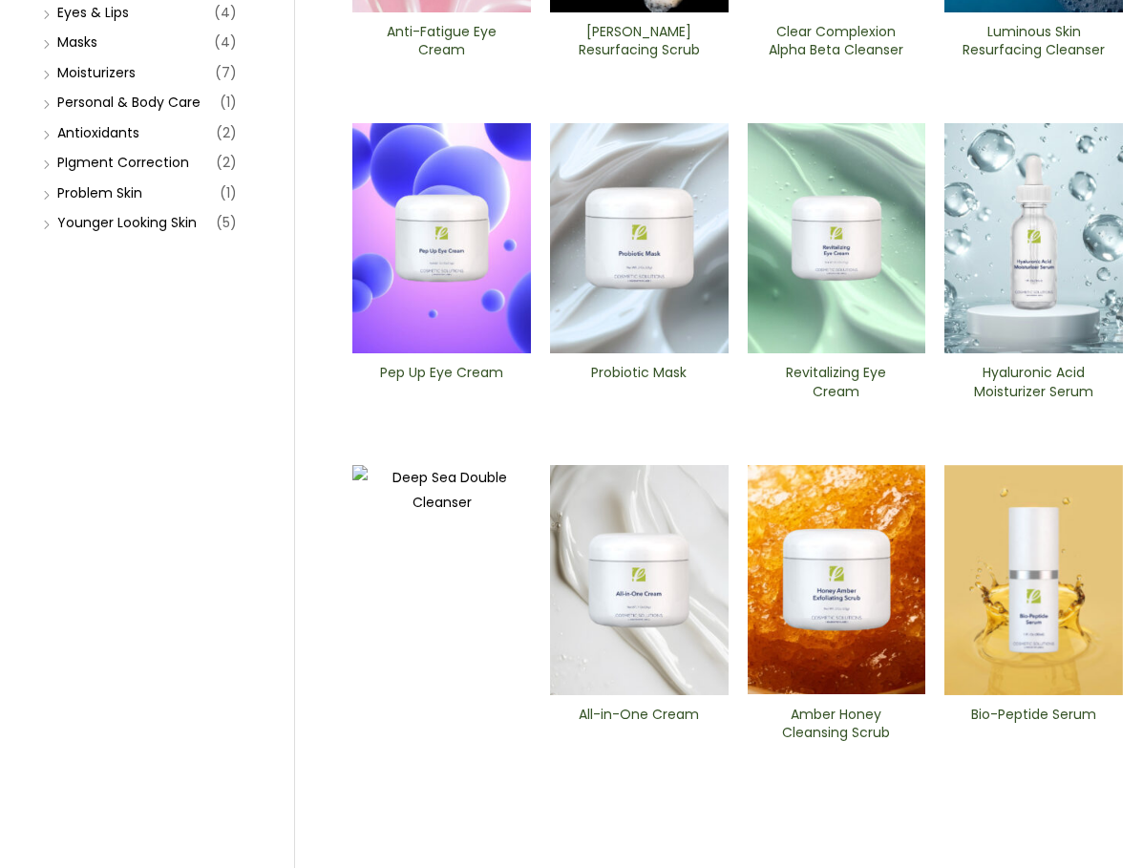
scroll to position [478, 0]
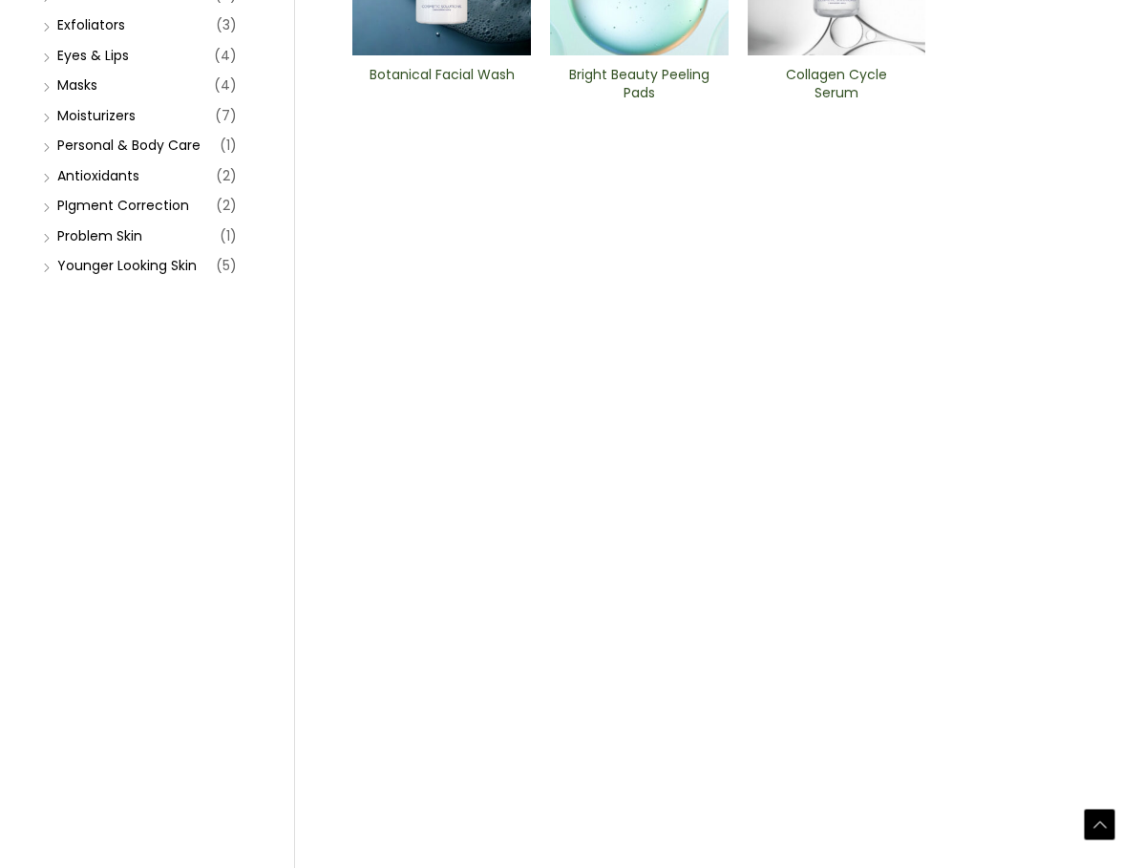
scroll to position [674, 0]
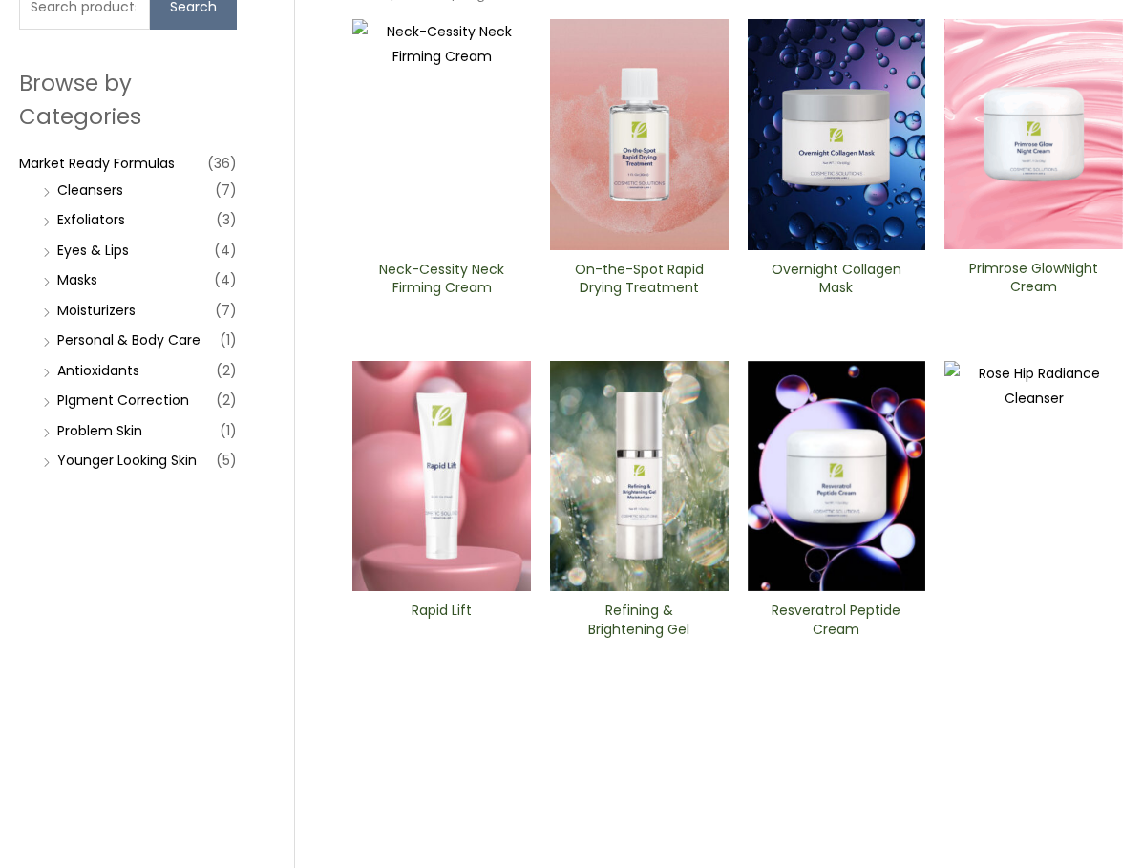
scroll to position [191, 0]
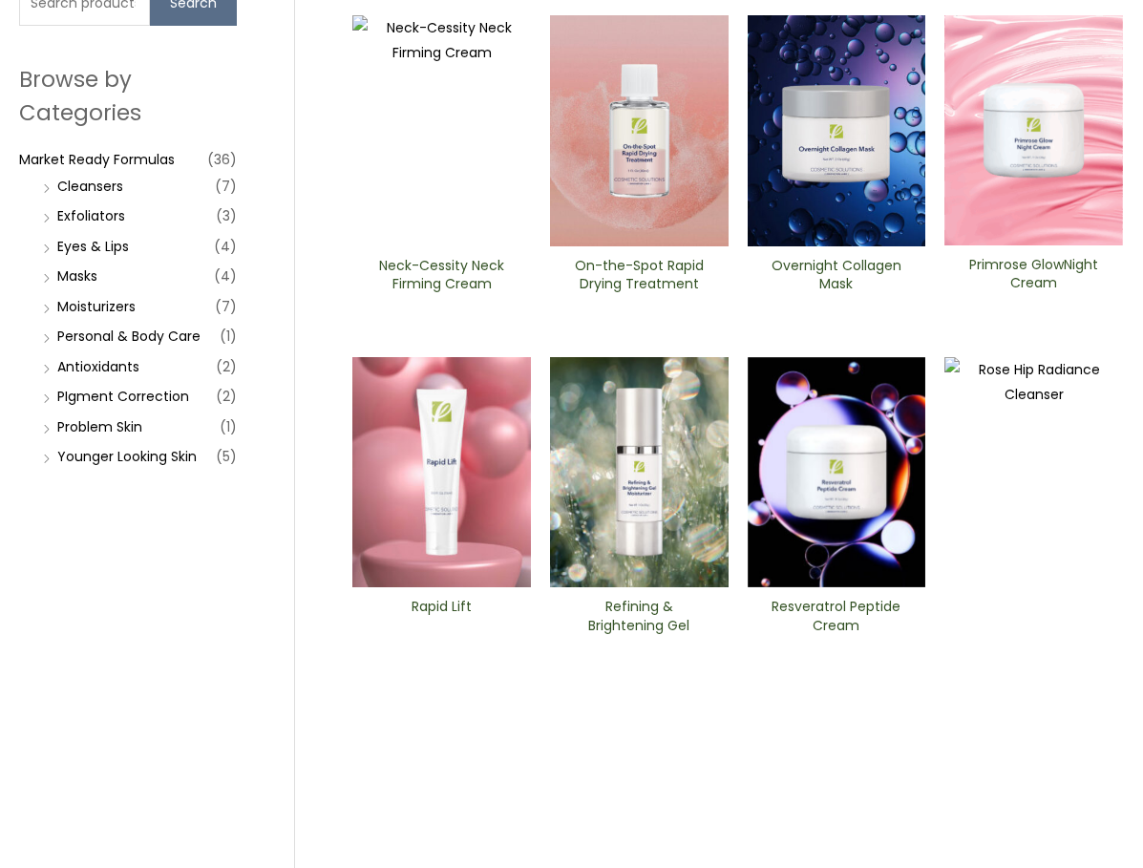
click at [427, 474] on img at bounding box center [441, 472] width 179 height 230
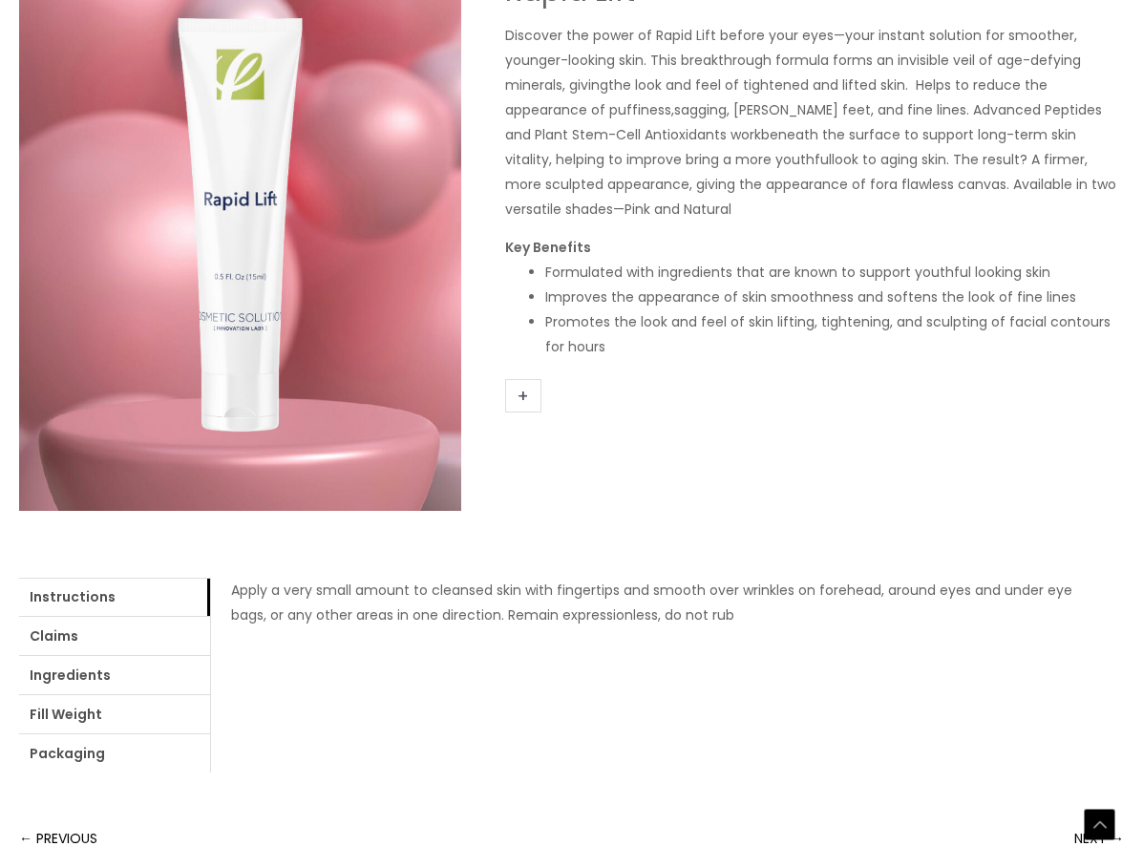
scroll to position [382, 0]
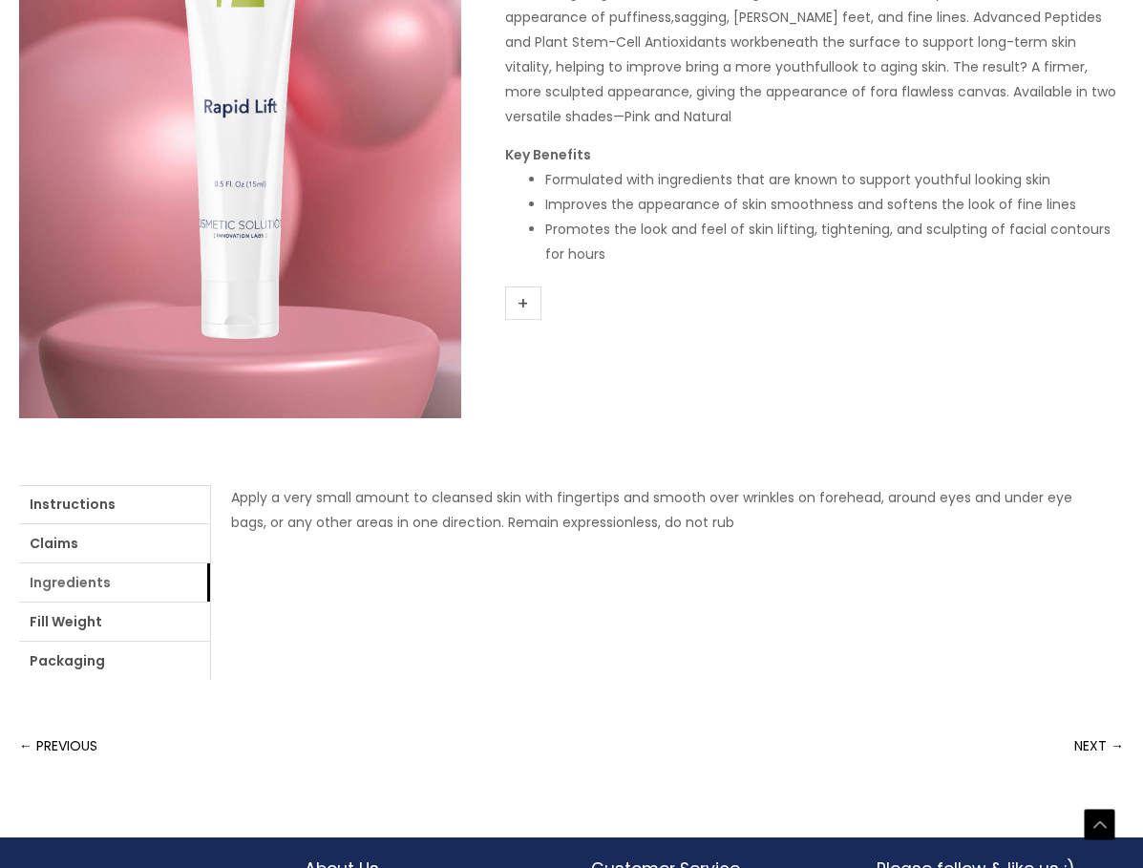
click at [112, 576] on link "Ingredients" at bounding box center [114, 583] width 191 height 38
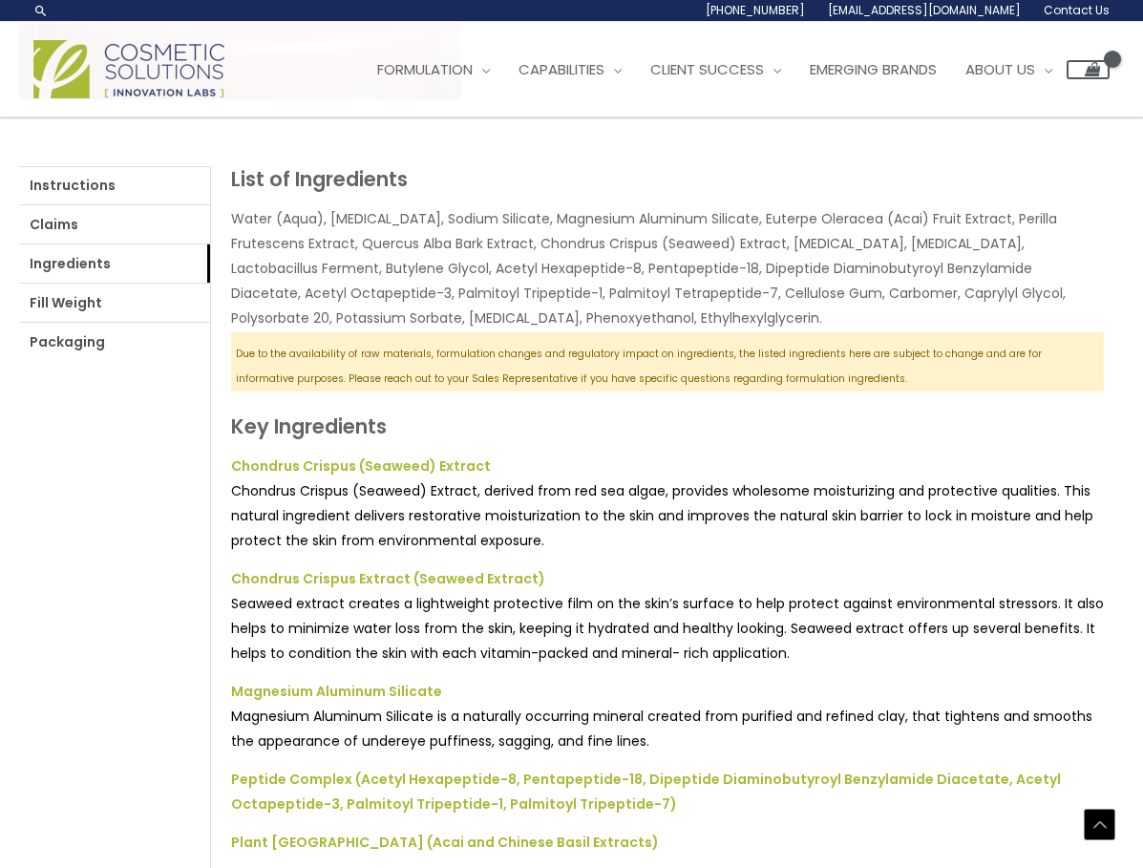
scroll to position [695, 0]
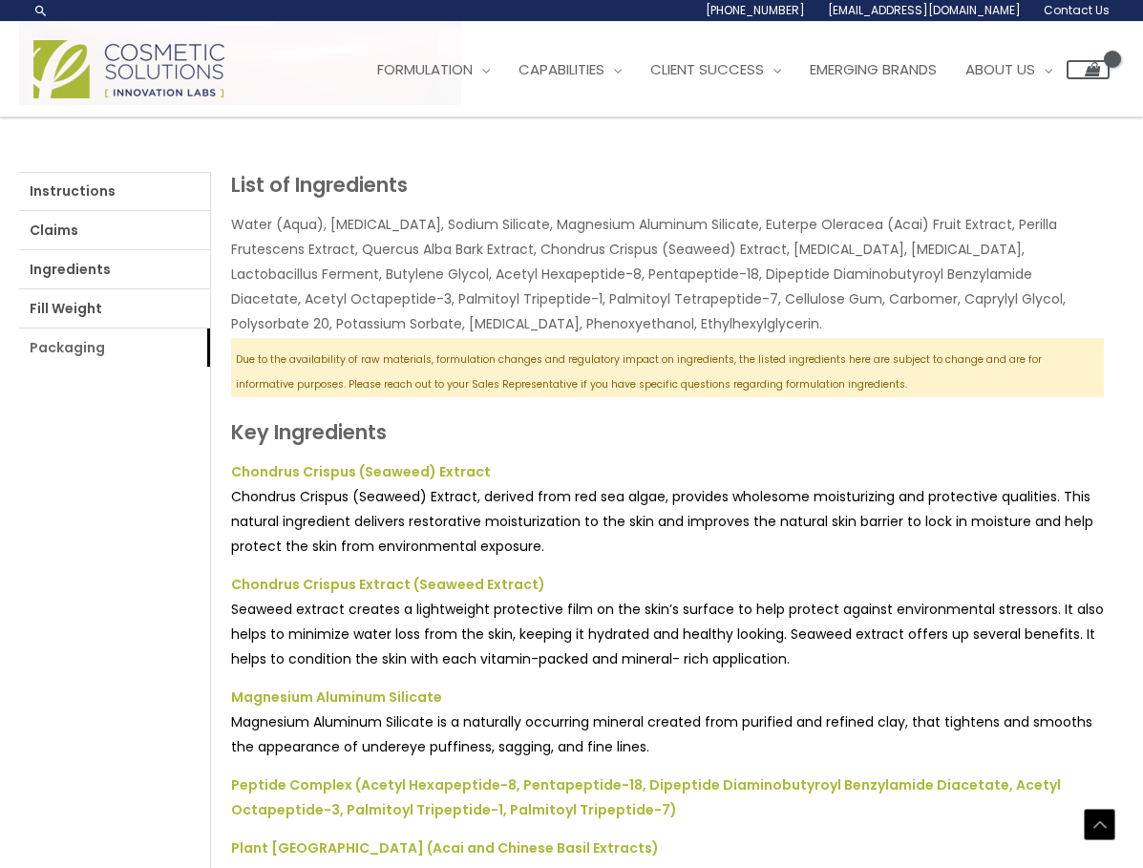
click at [81, 358] on link "Packaging" at bounding box center [114, 348] width 191 height 38
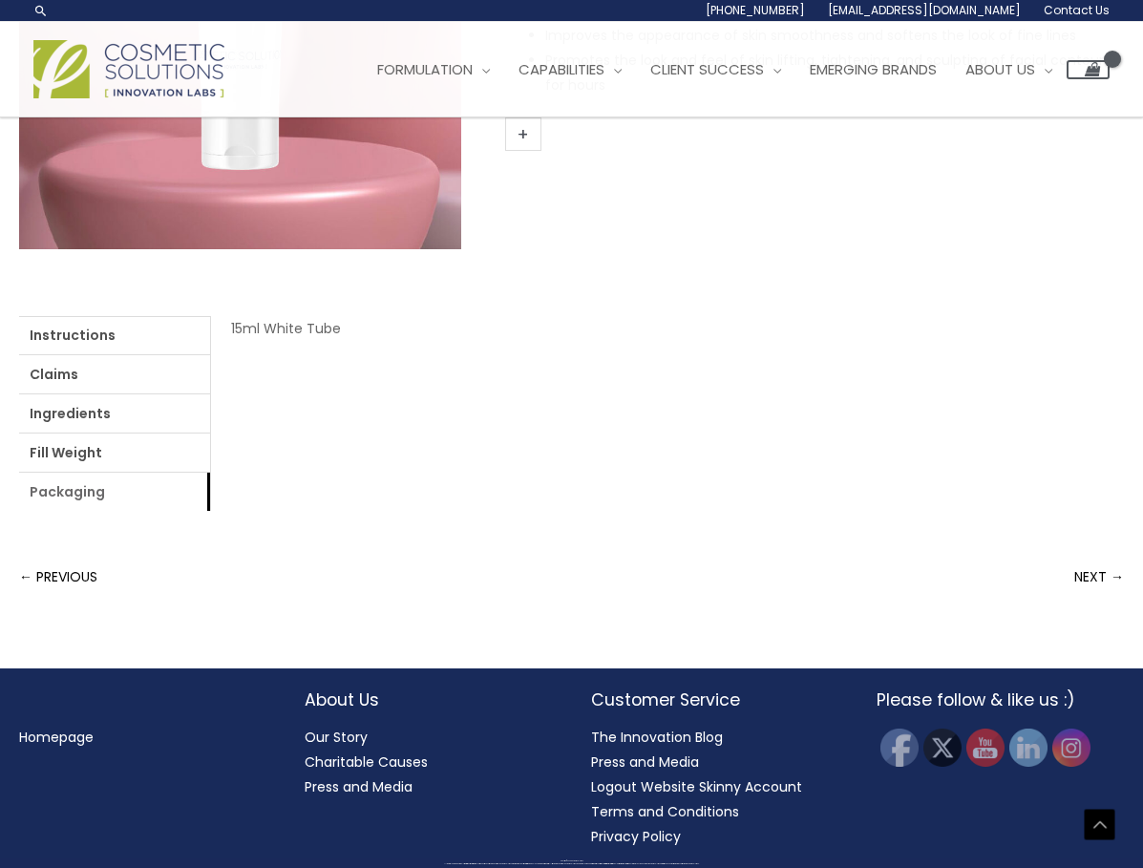
scroll to position [551, 0]
click at [91, 344] on link "Instructions" at bounding box center [114, 335] width 191 height 38
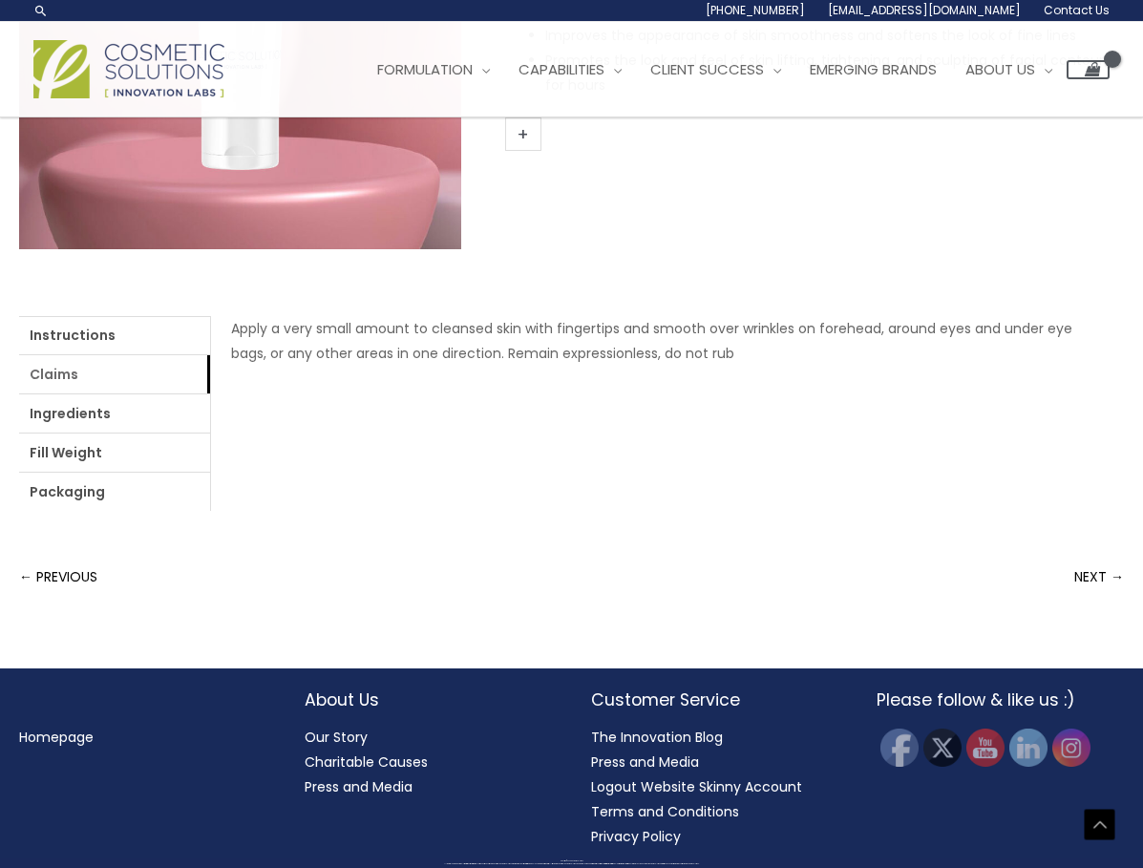
click at [90, 362] on link "Claims" at bounding box center [114, 374] width 191 height 38
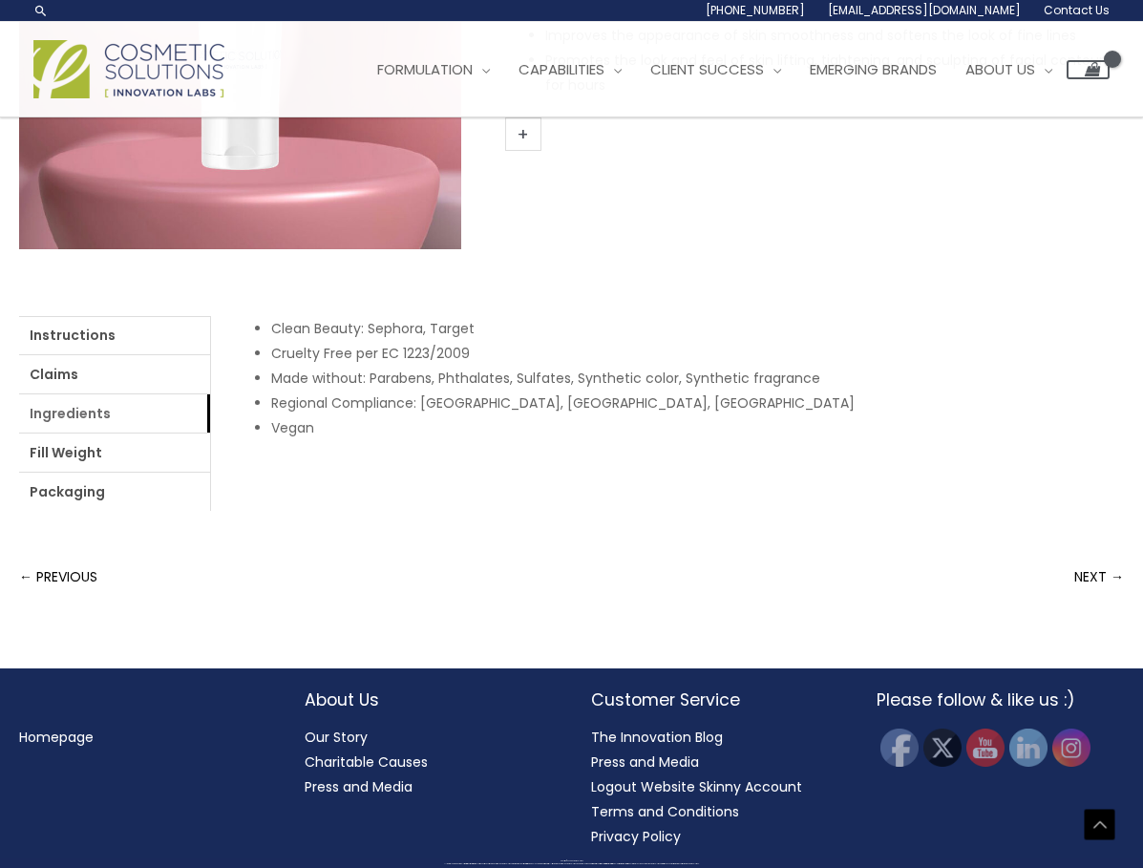
click at [88, 399] on link "Ingredients" at bounding box center [114, 414] width 191 height 38
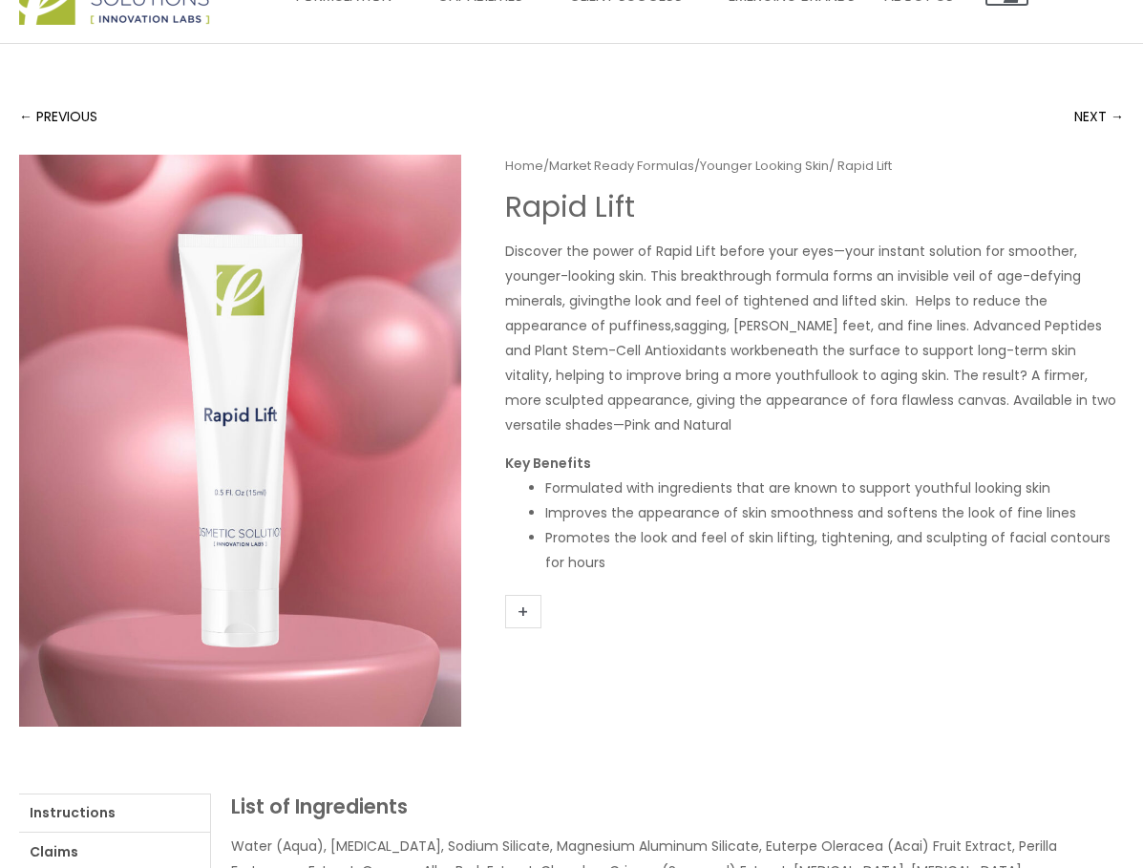
scroll to position [0, 0]
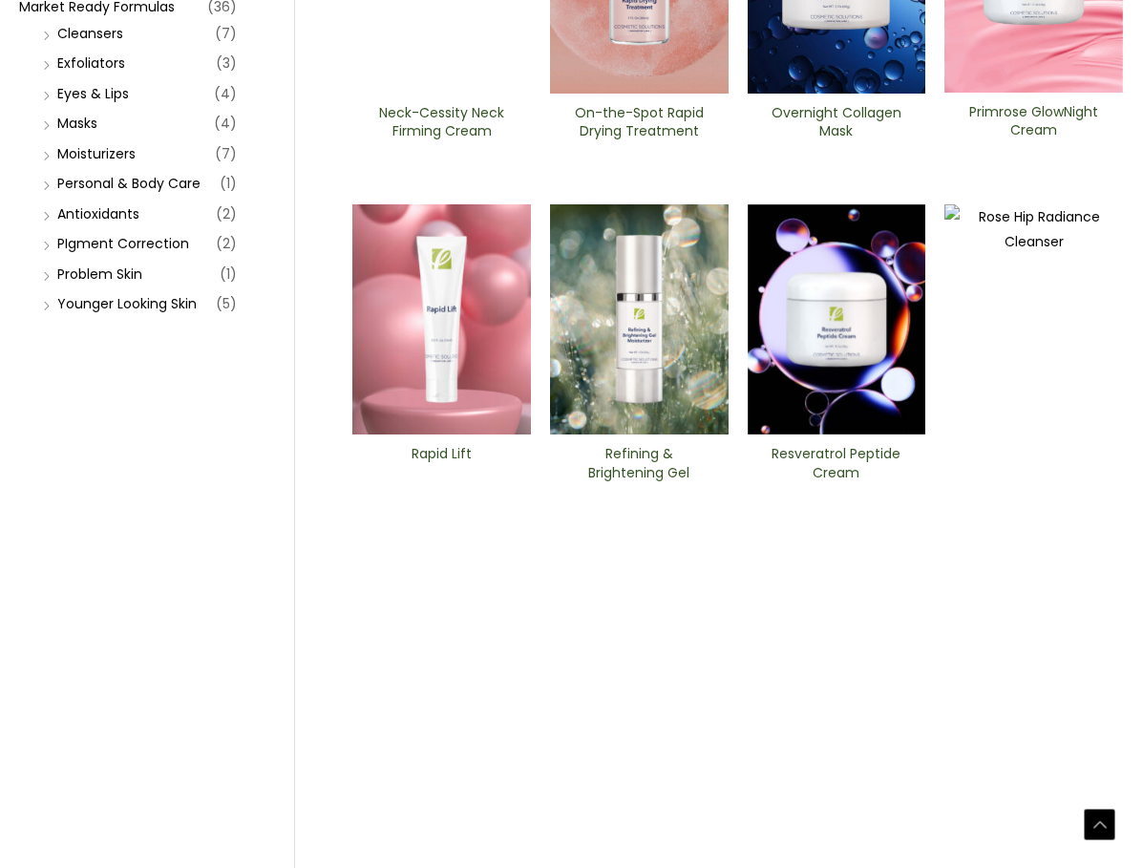
scroll to position [669, 0]
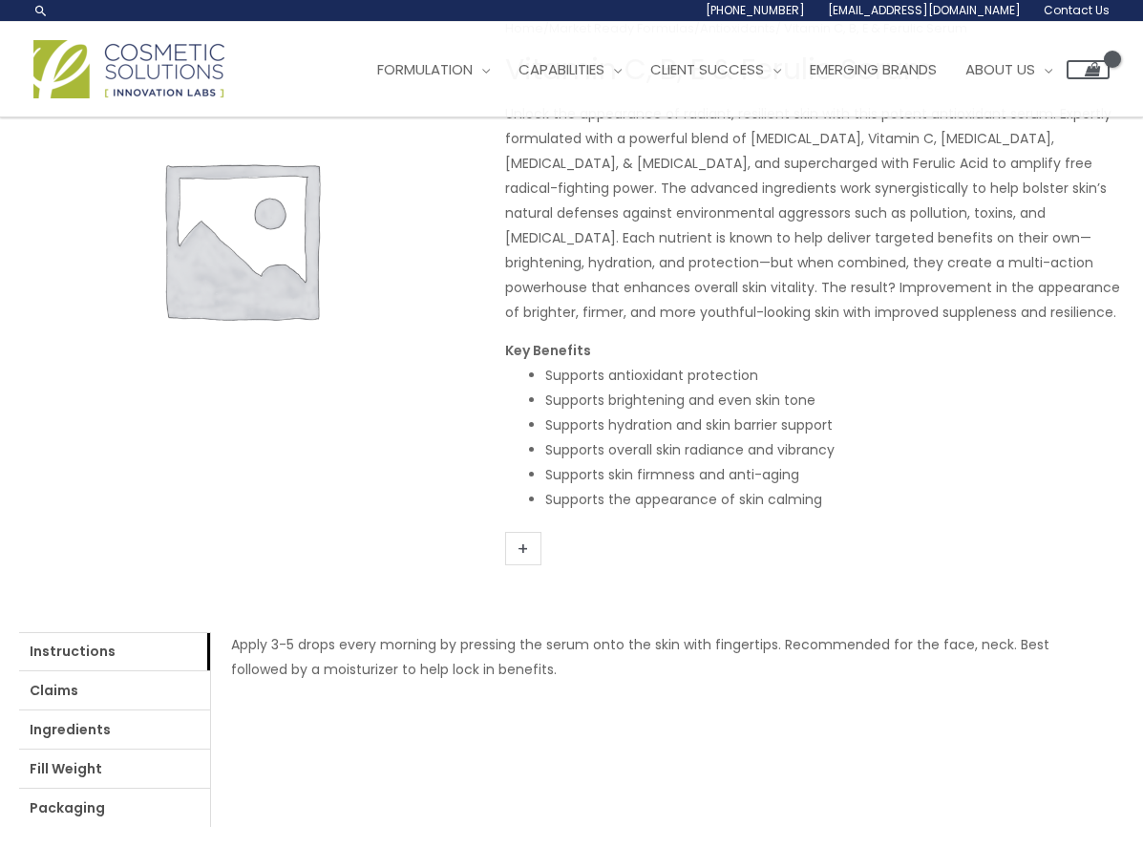
scroll to position [191, 0]
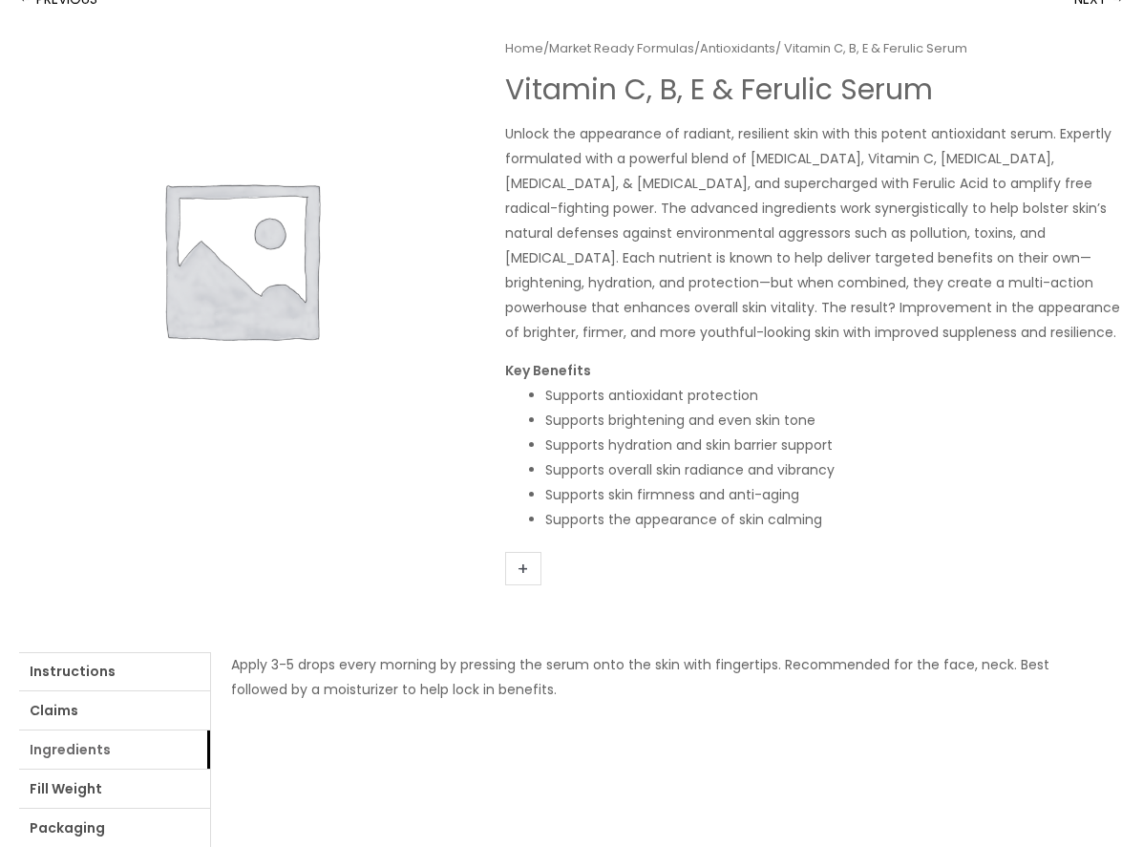
click at [71, 751] on link "Ingredients" at bounding box center [114, 750] width 191 height 38
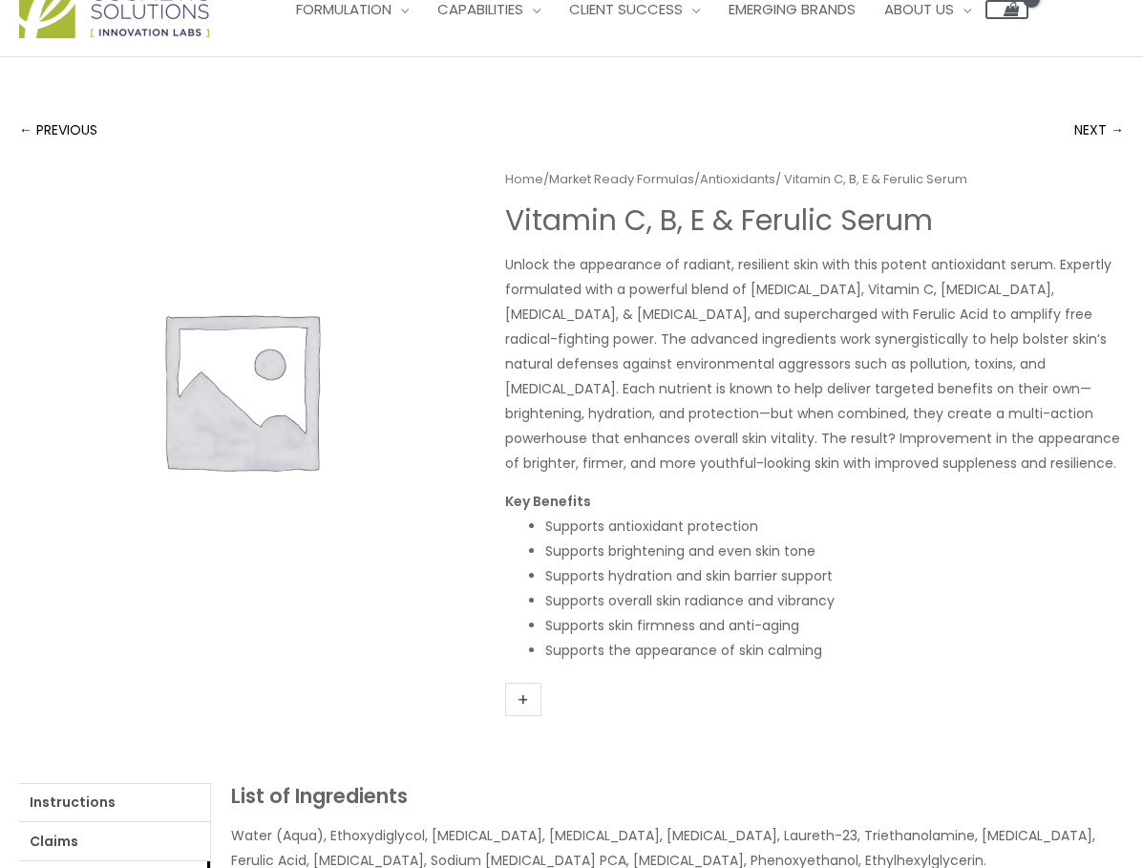
scroll to position [0, 0]
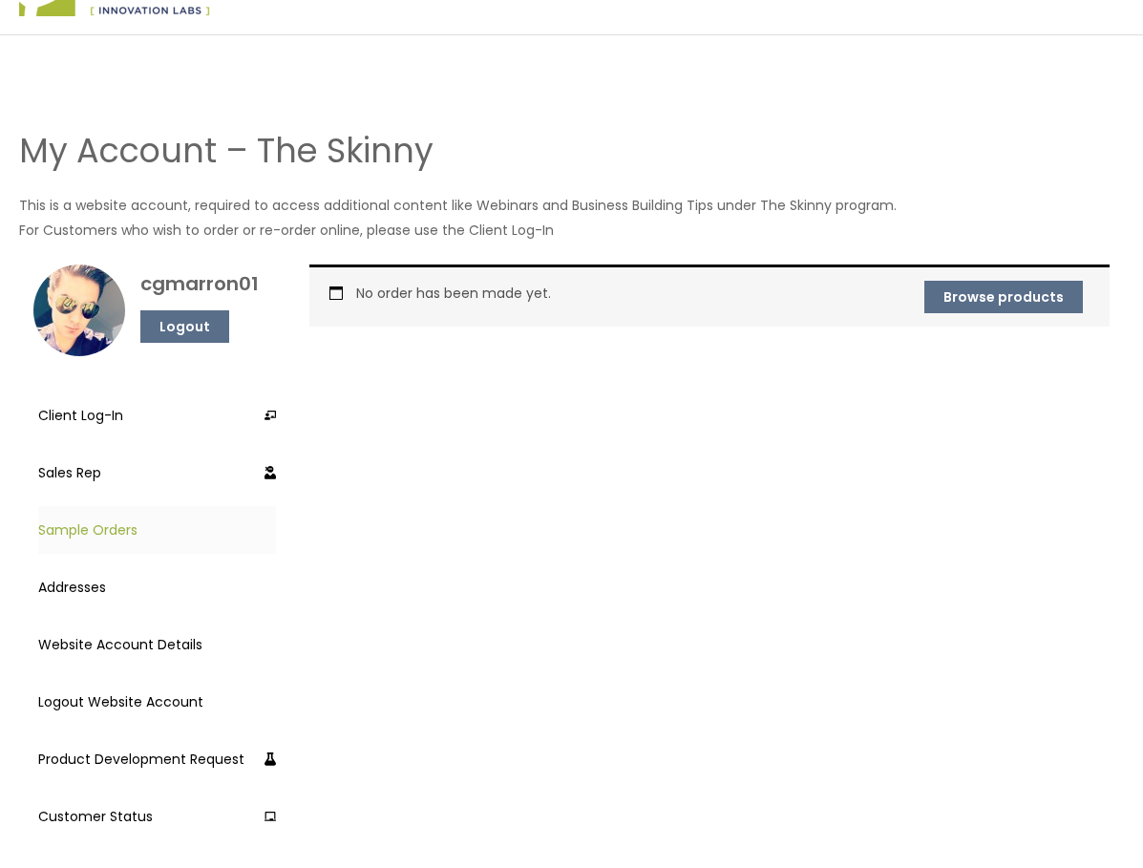
scroll to position [191, 0]
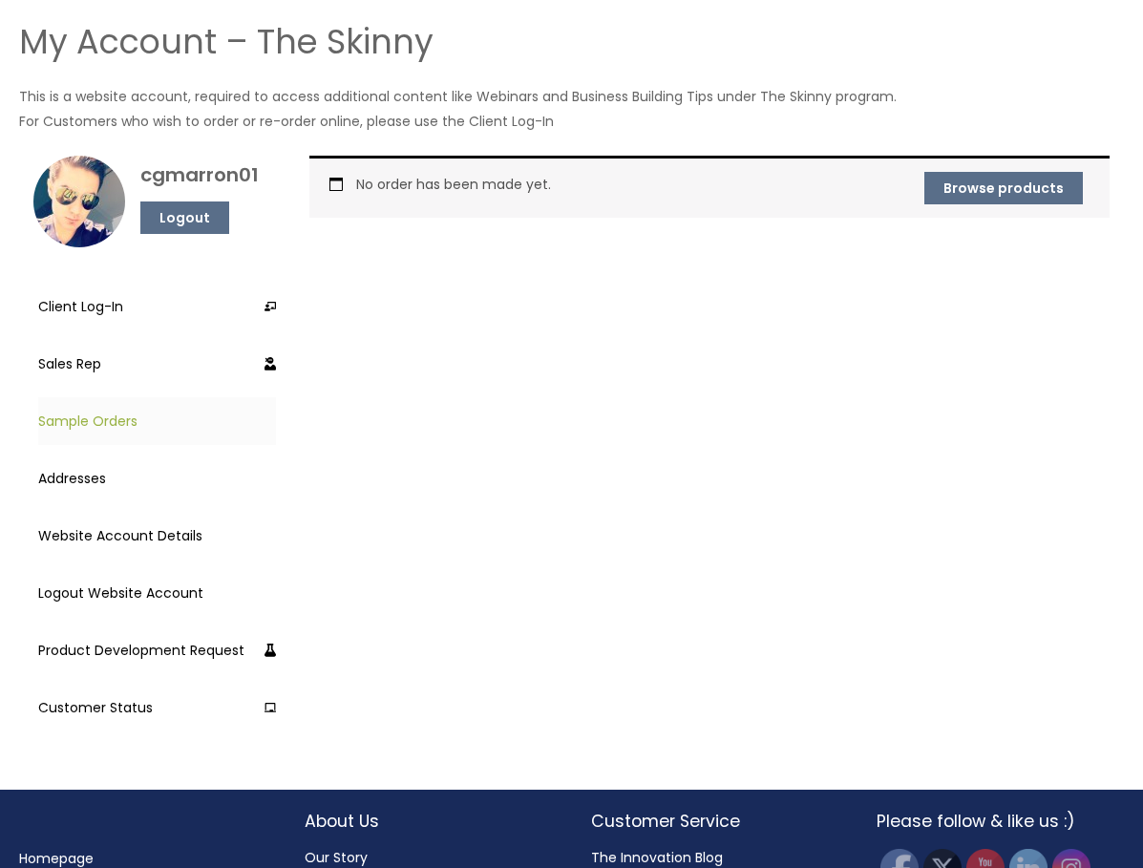
click at [80, 411] on link "Sample Orders" at bounding box center [157, 421] width 238 height 48
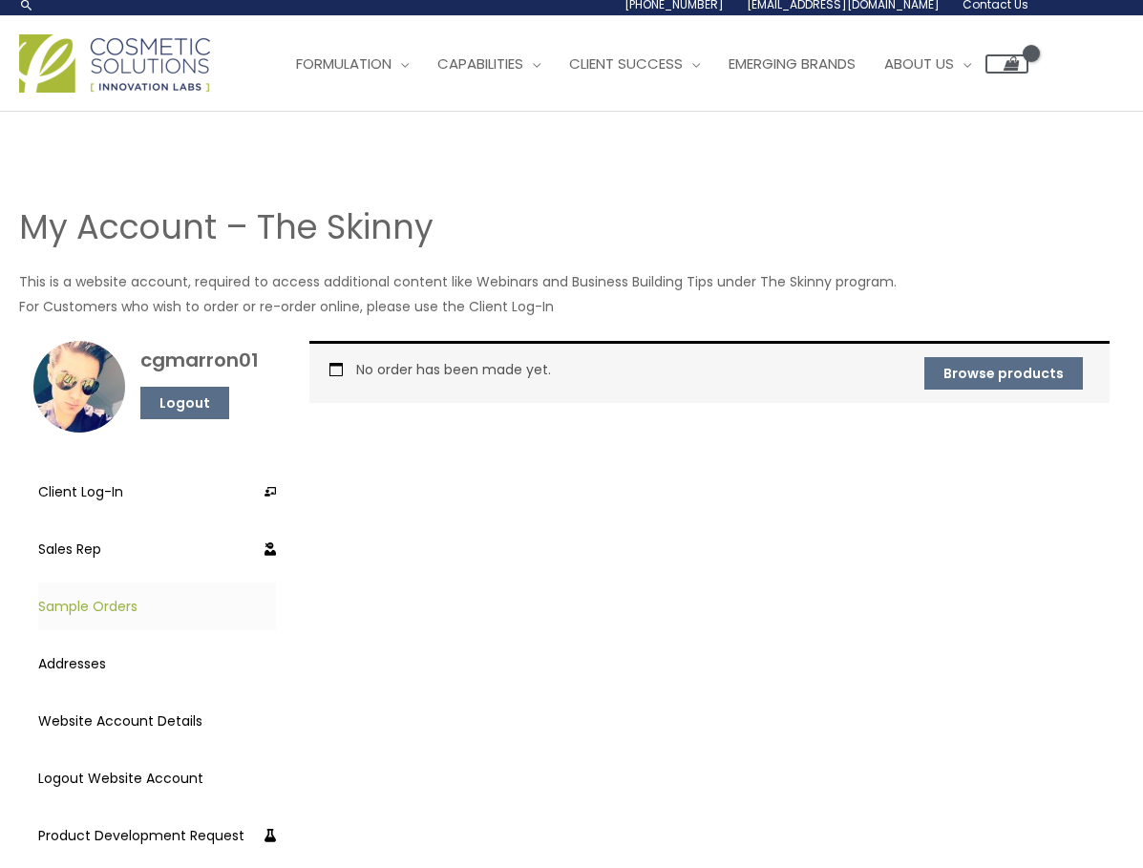
scroll to position [191, 0]
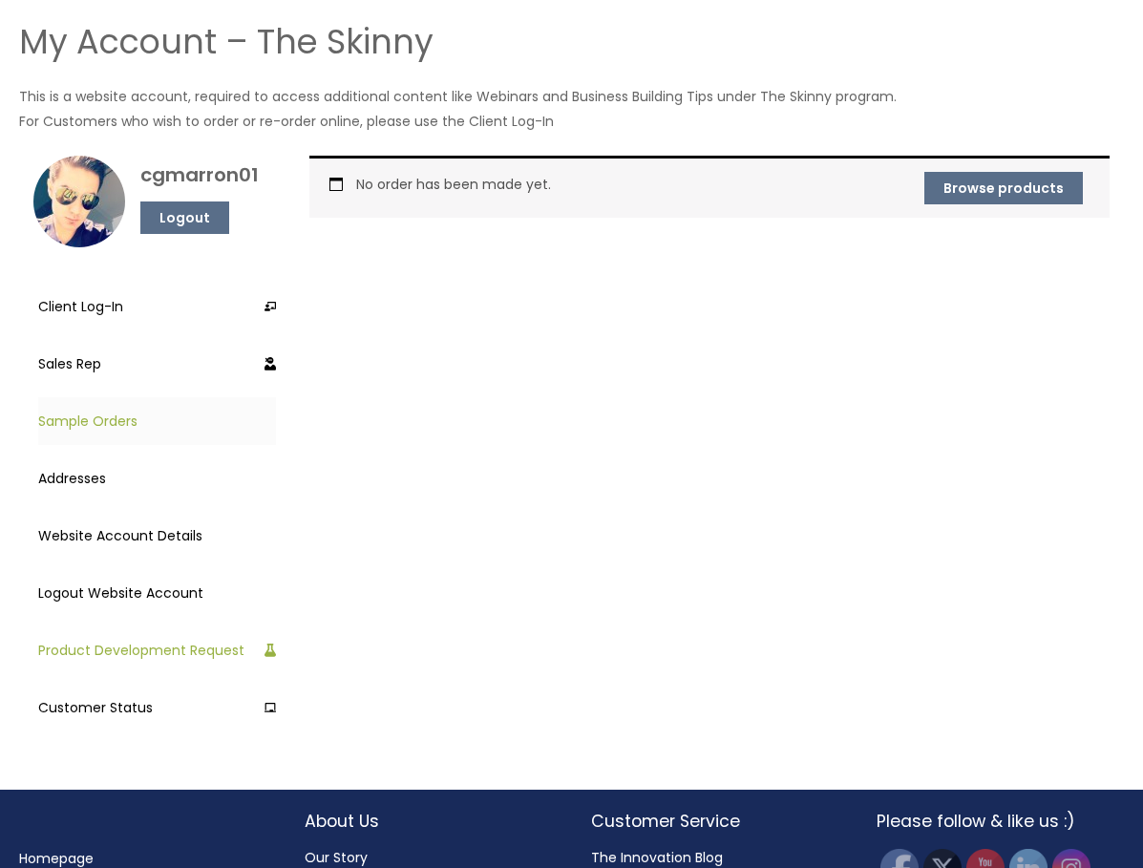
click at [154, 647] on link "Product Development Request" at bounding box center [157, 651] width 238 height 48
click at [83, 361] on link "Sales Rep" at bounding box center [157, 364] width 238 height 48
